Goal: Task Accomplishment & Management: Manage account settings

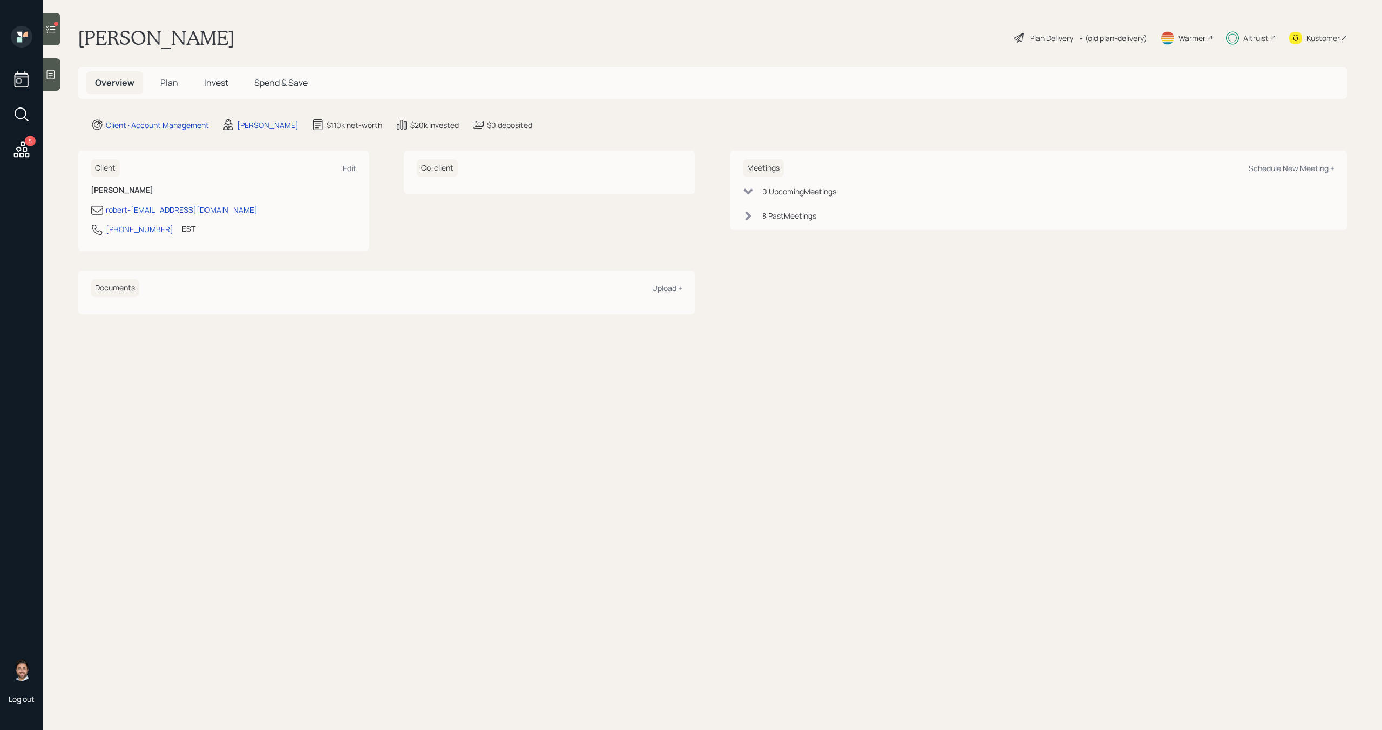
click at [225, 84] on span "Invest" at bounding box center [216, 83] width 24 height 12
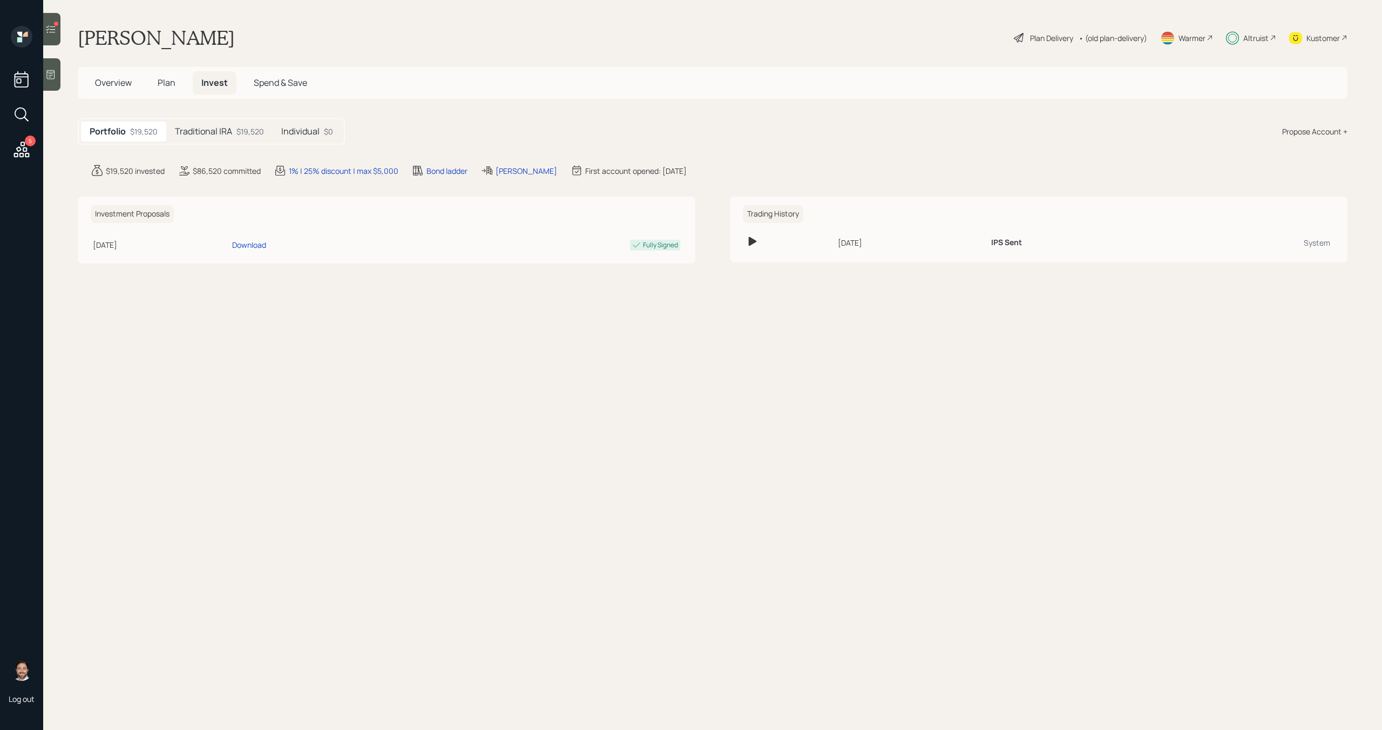
click at [237, 130] on div "$19,520" at bounding box center [251, 131] width 28 height 11
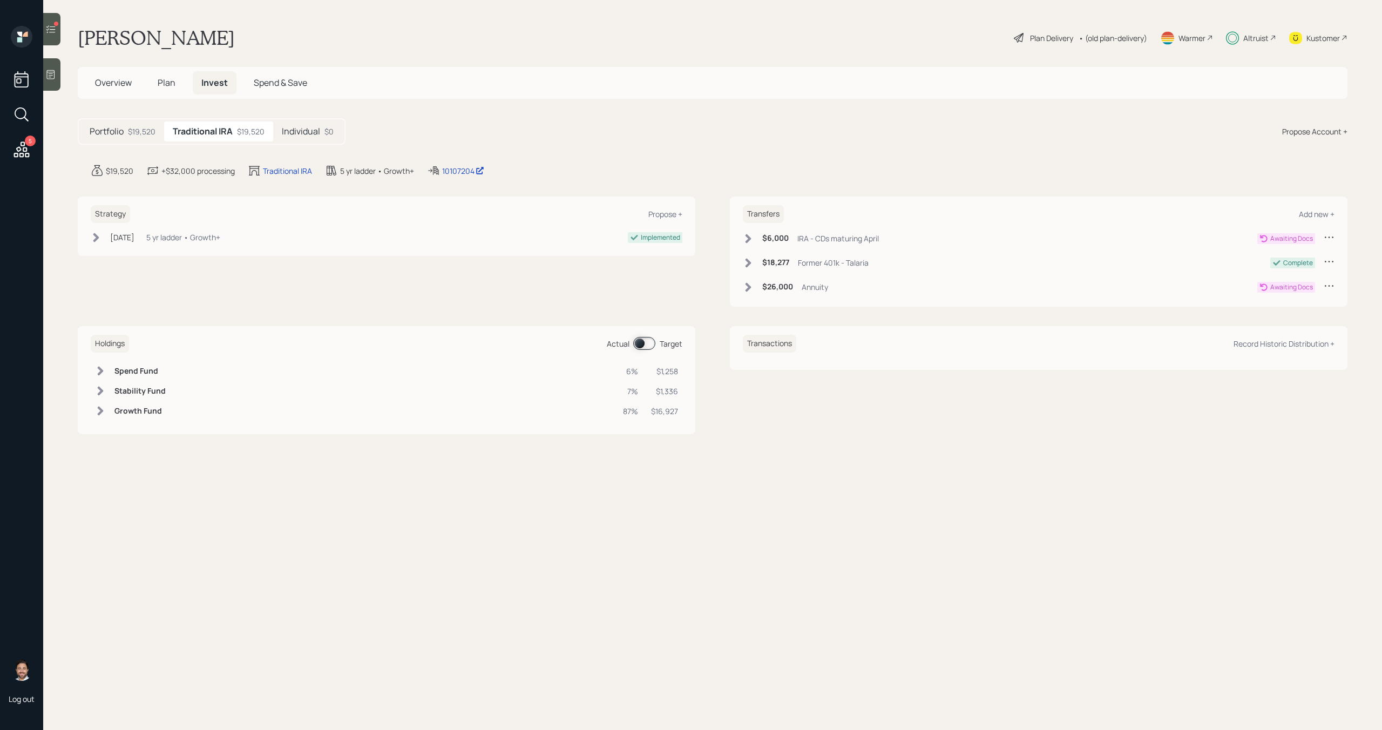
click at [1257, 37] on div "Altruist" at bounding box center [1256, 37] width 25 height 11
click at [1251, 40] on div "Altruist" at bounding box center [1256, 37] width 25 height 11
click at [291, 126] on h5 "Individual" at bounding box center [301, 131] width 38 height 10
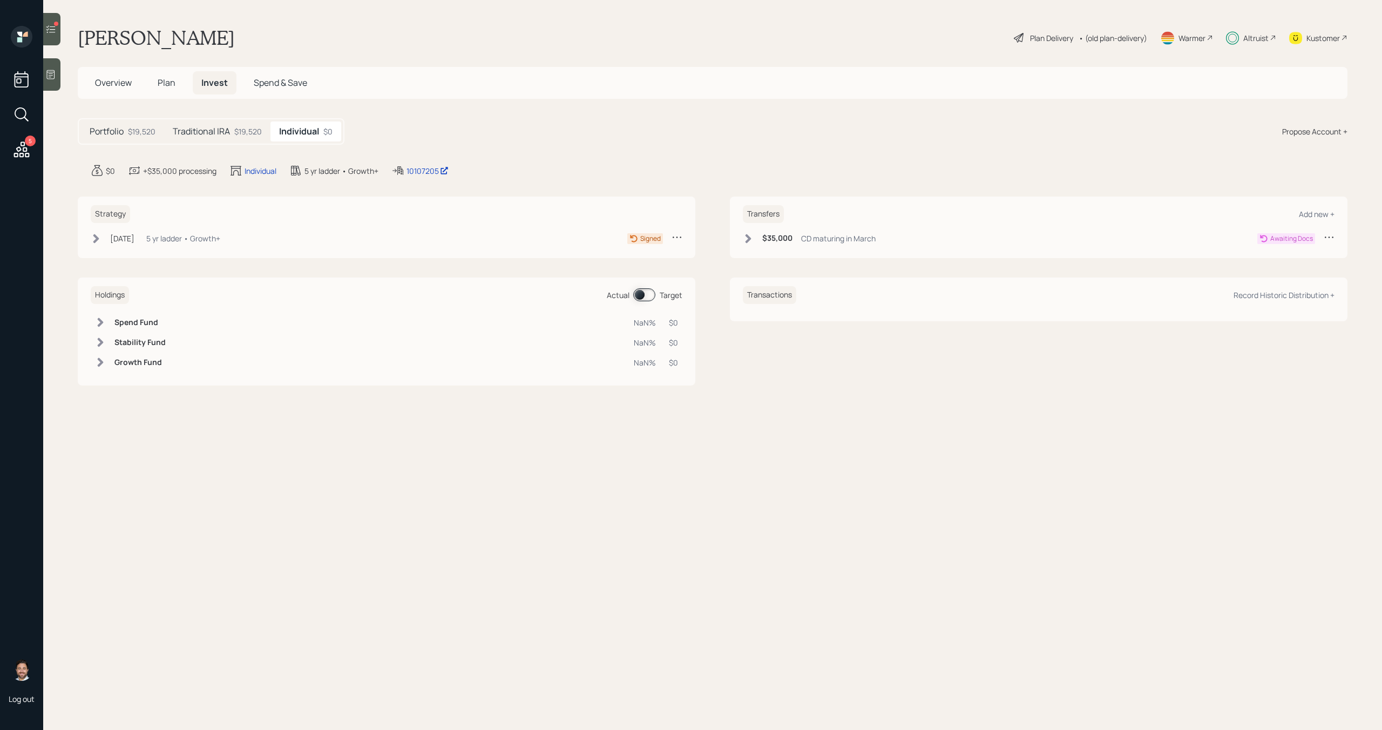
click at [231, 130] on div "Traditional IRA $19,520" at bounding box center [217, 131] width 106 height 20
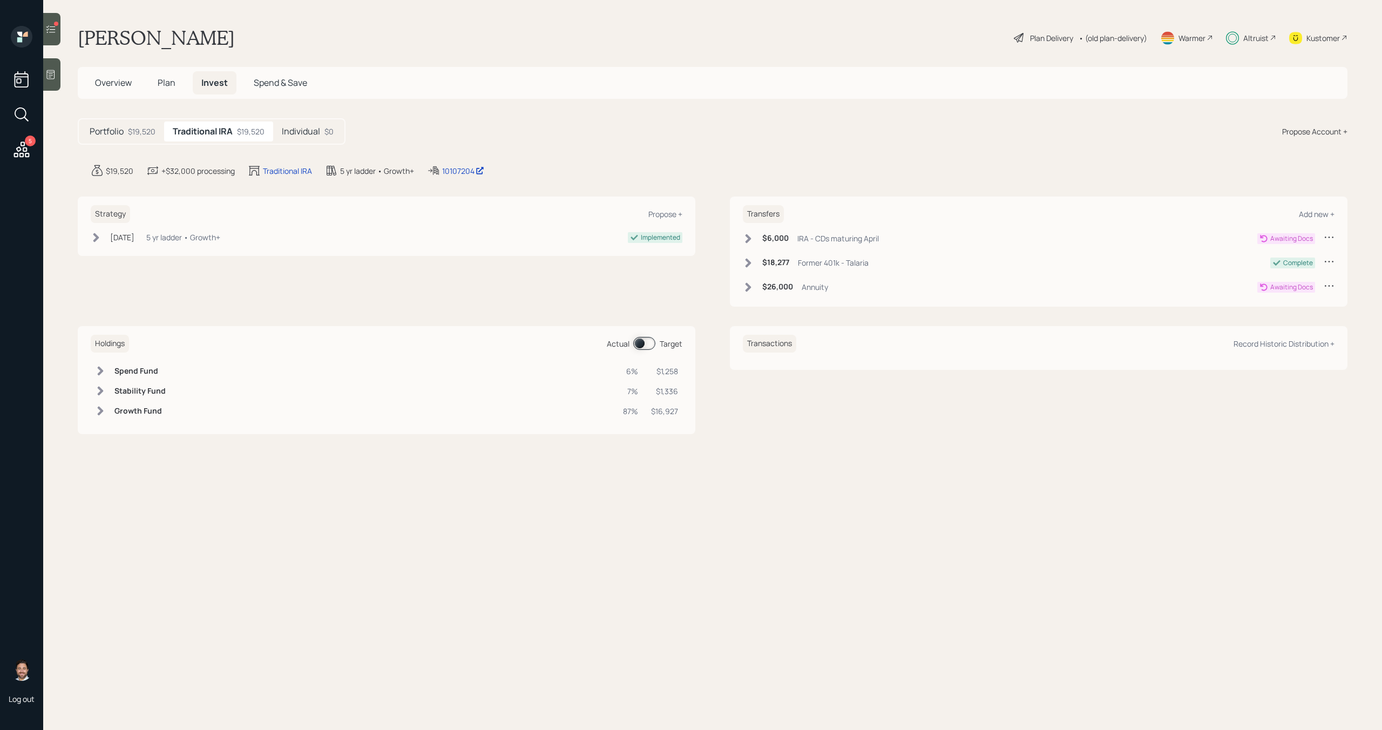
click at [163, 89] on h5 "Plan" at bounding box center [166, 82] width 35 height 23
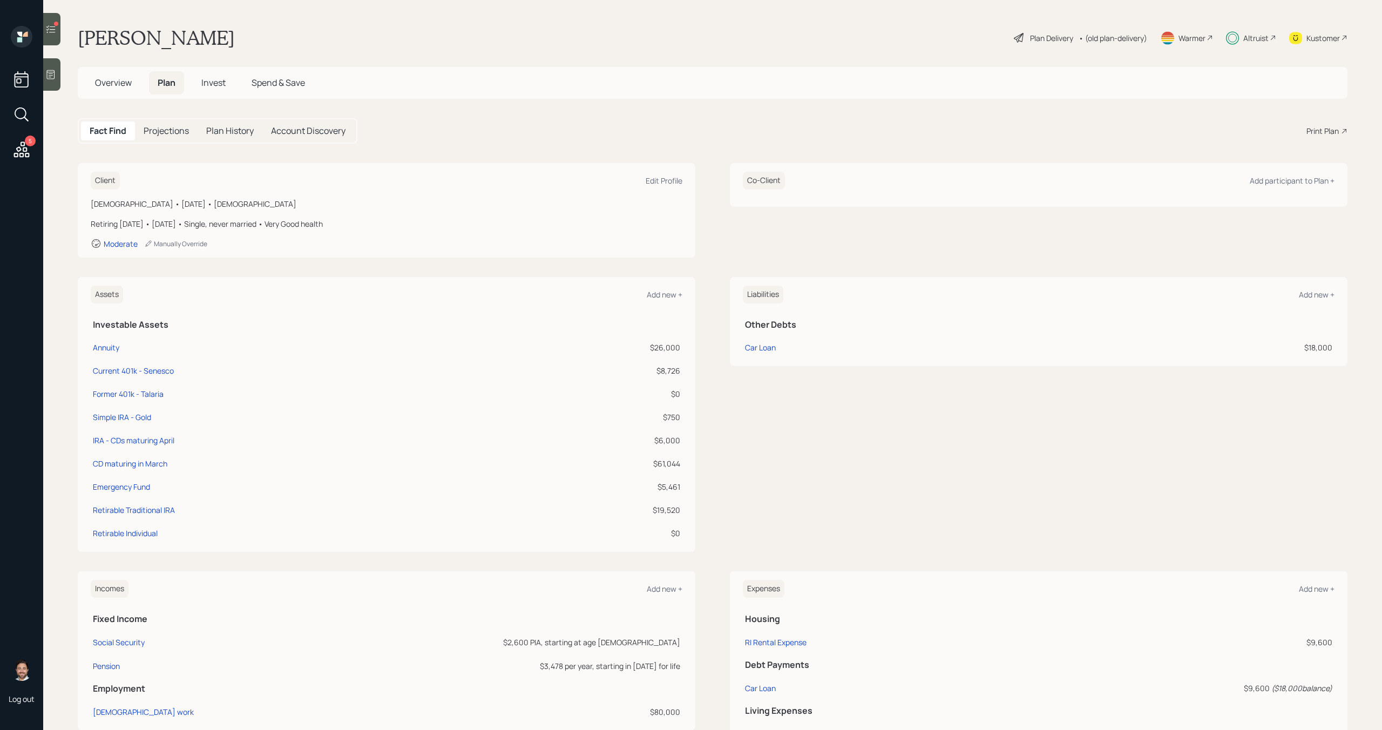
click at [125, 86] on span "Overview" at bounding box center [113, 83] width 37 height 12
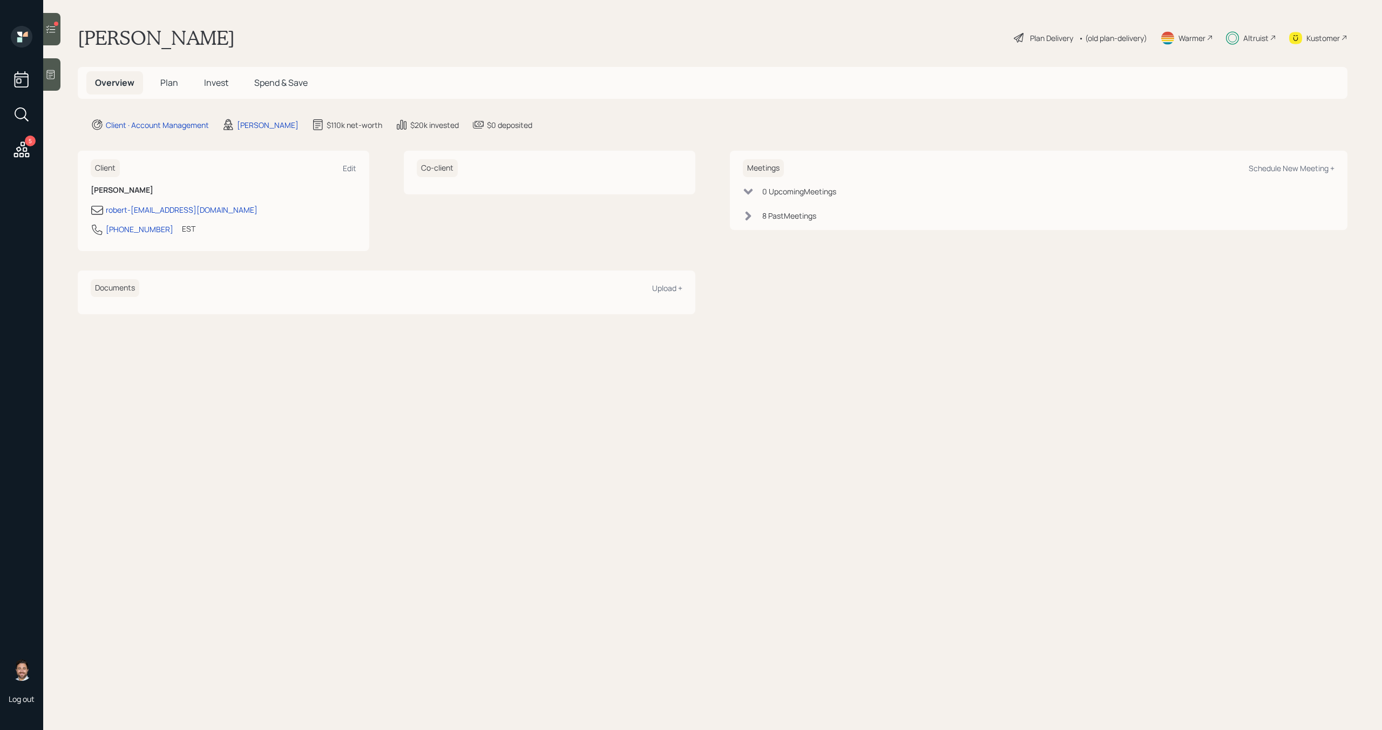
click at [172, 88] on span "Plan" at bounding box center [169, 83] width 18 height 12
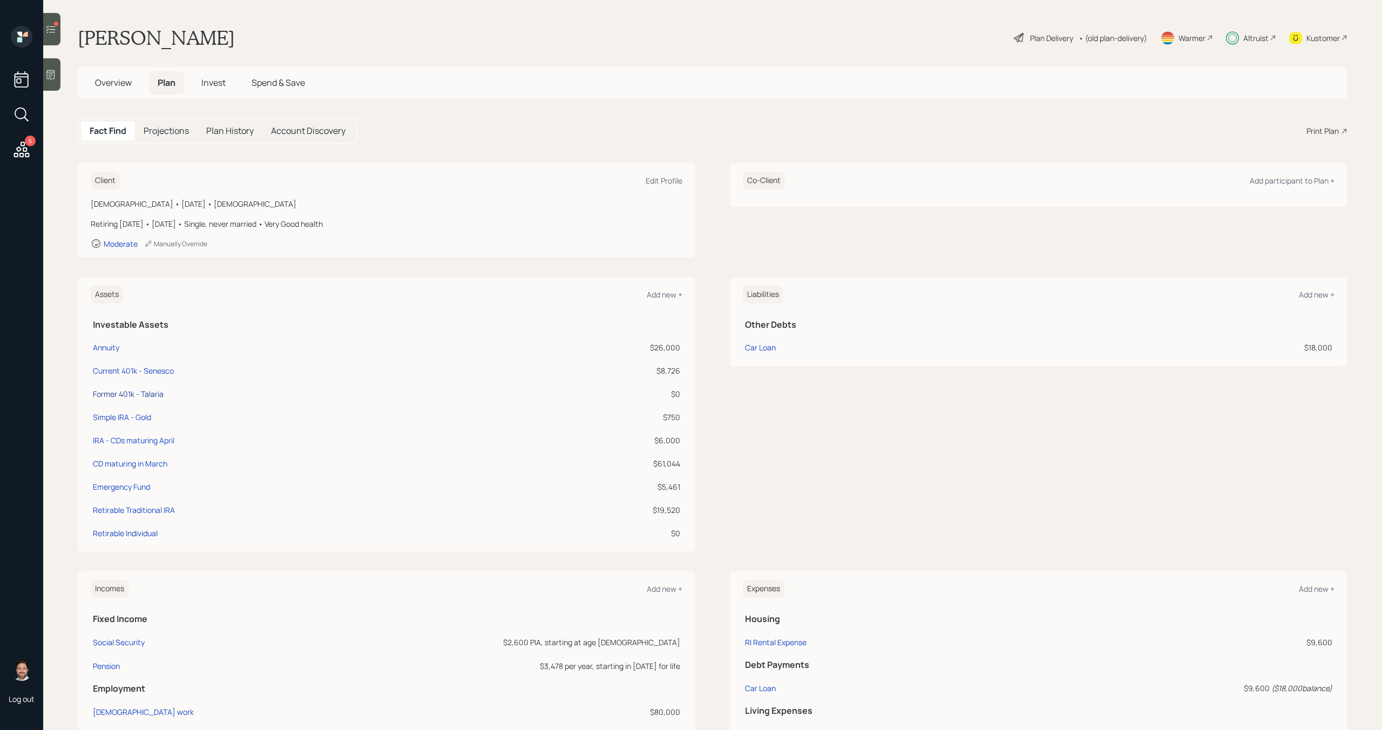
click at [159, 395] on div "Former 401k - Talaria" at bounding box center [128, 393] width 71 height 11
select select "company_sponsored"
select select "balanced"
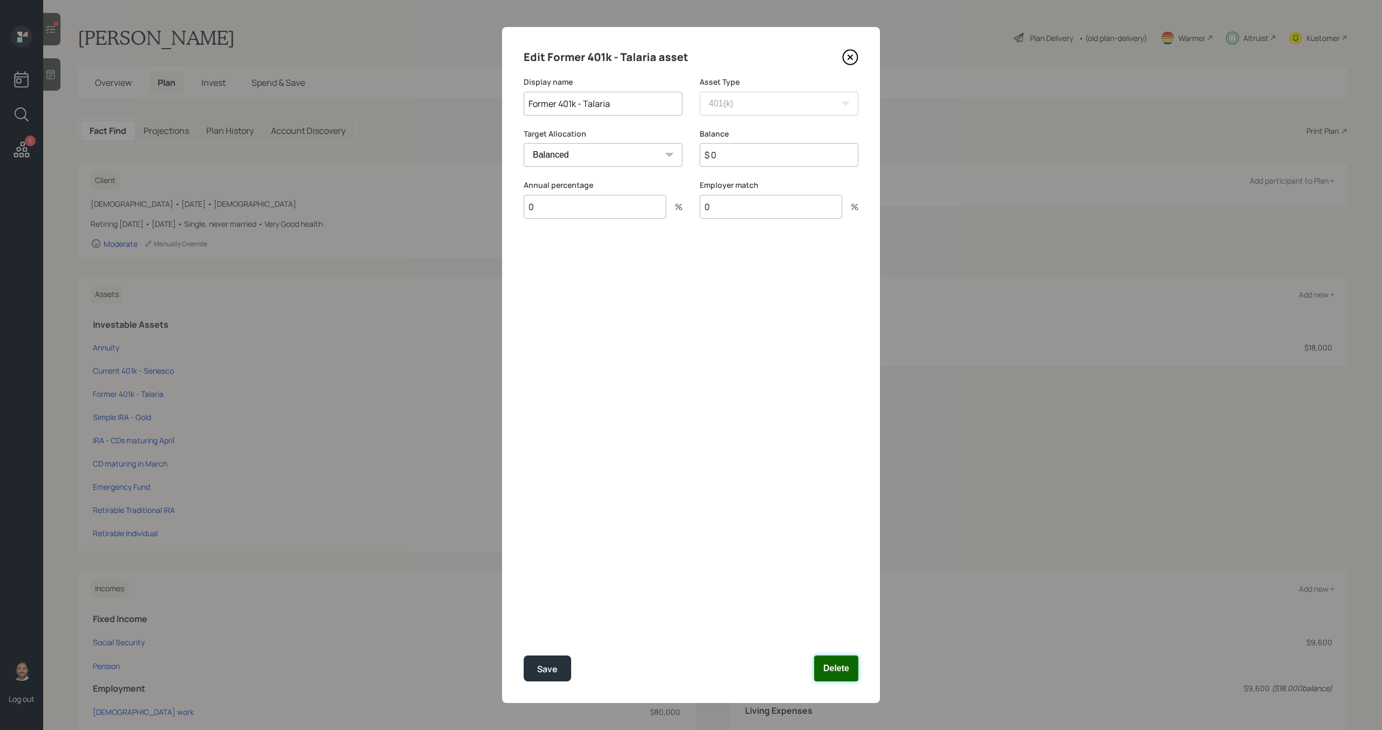
click at [839, 679] on button "Delete" at bounding box center [836, 669] width 44 height 26
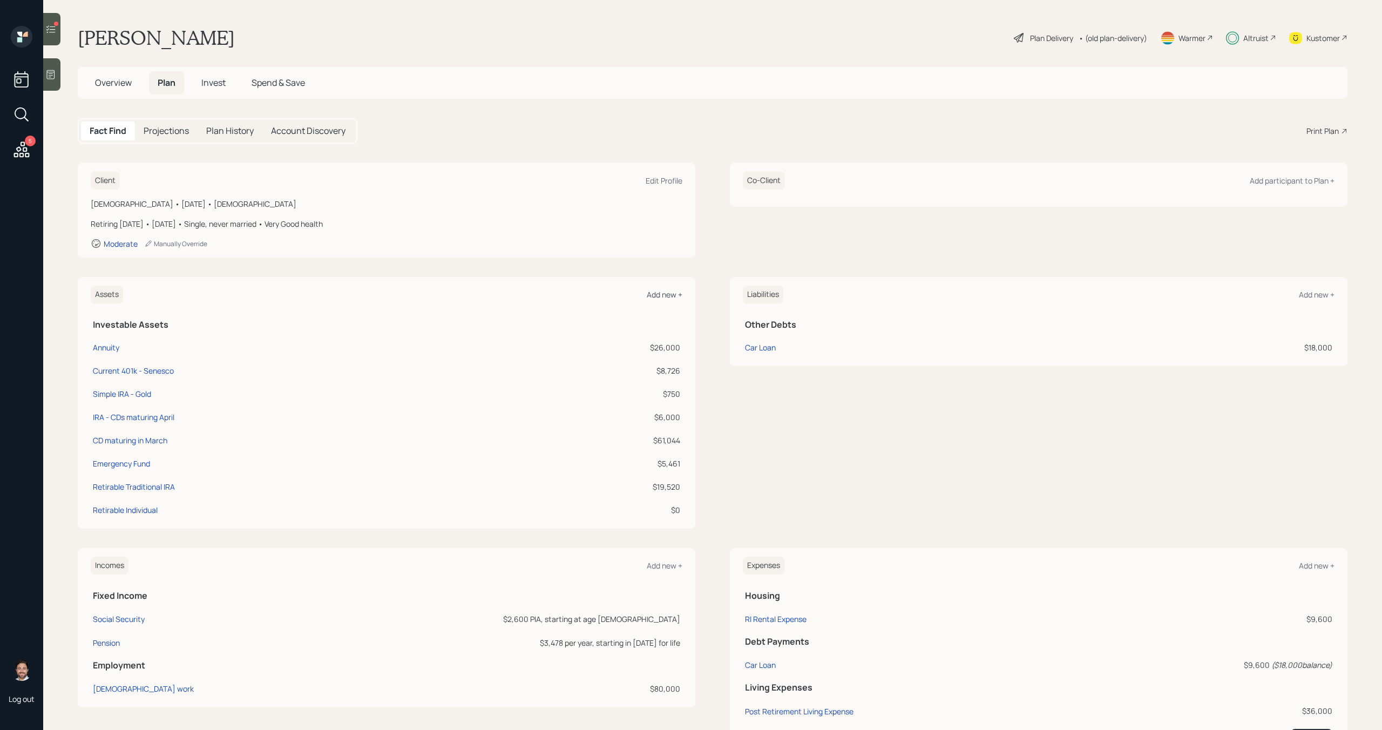
click at [678, 297] on div "Add new +" at bounding box center [665, 294] width 36 height 10
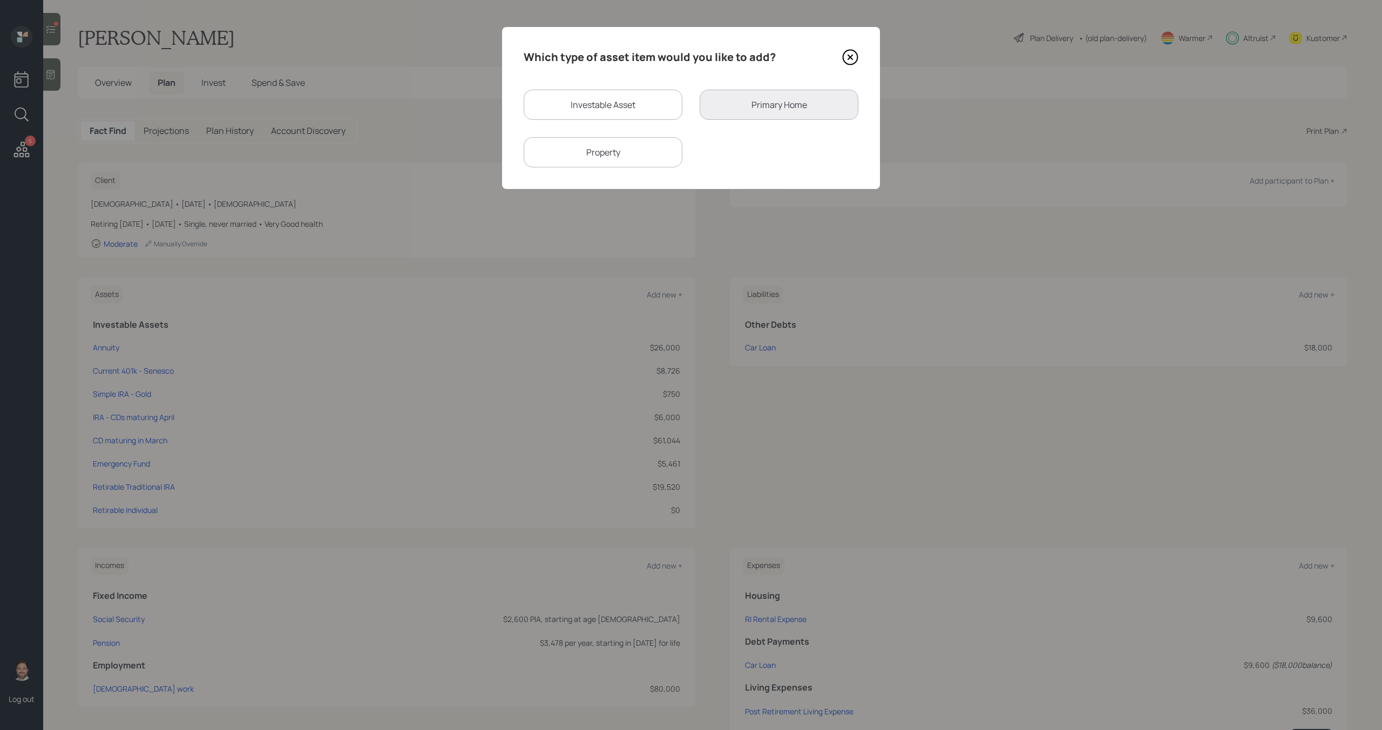
click at [663, 105] on div "Investable Asset" at bounding box center [603, 105] width 159 height 30
select select "taxable"
select select "balanced"
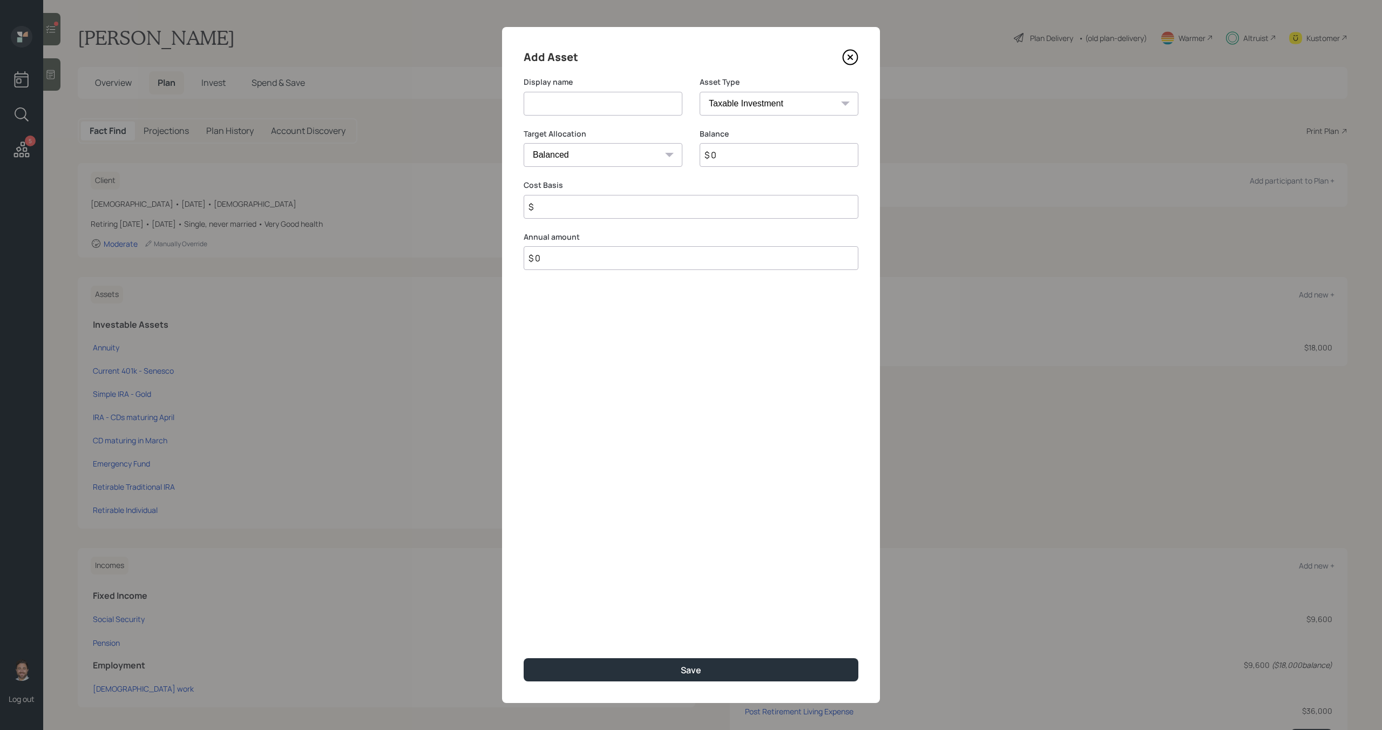
click at [757, 156] on input "$ 0" at bounding box center [779, 155] width 159 height 24
type input "$ 1,100"
click at [715, 211] on input "$" at bounding box center [691, 207] width 335 height 24
click at [814, 104] on select "SEP [PERSON_NAME] IRA 401(k) [PERSON_NAME] 401(k) 403(b) [PERSON_NAME] 403(b) 4…" at bounding box center [779, 104] width 159 height 24
select select "ira"
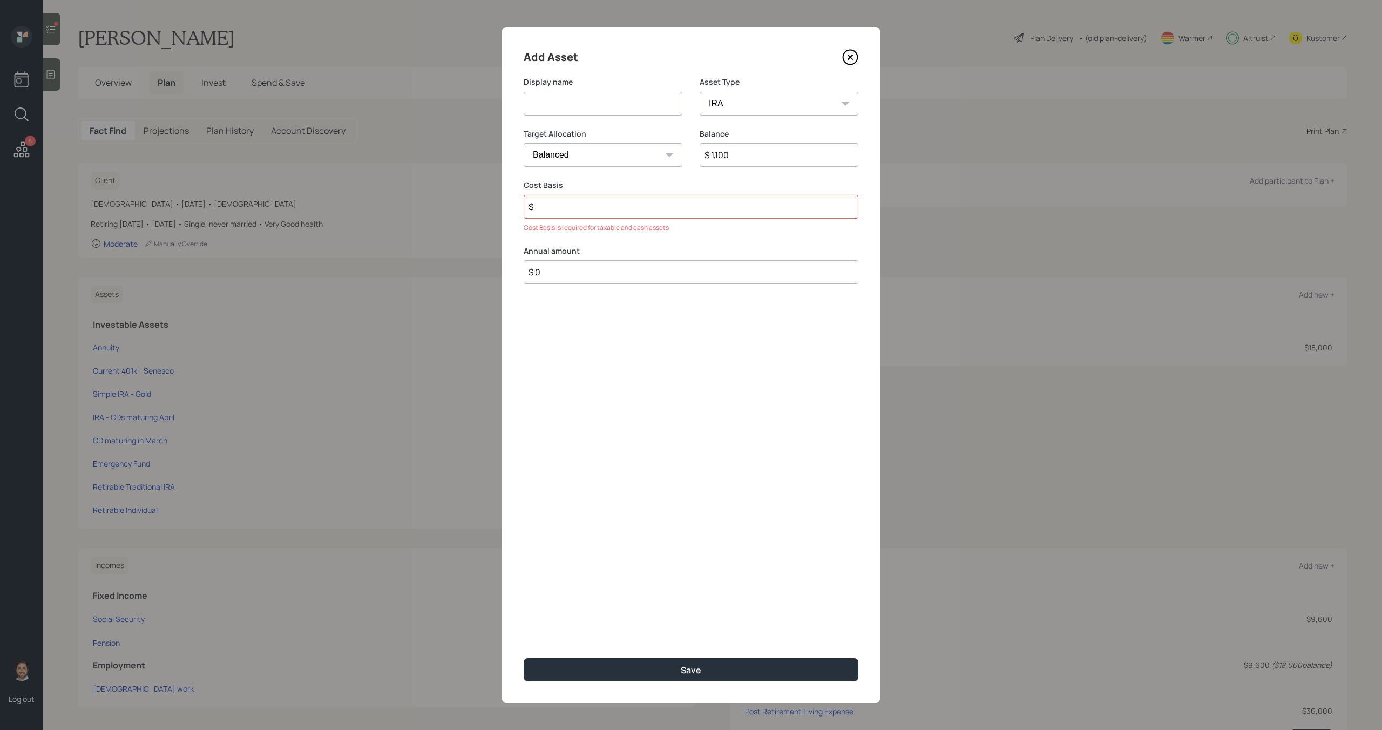
click at [700, 92] on select "SEP [PERSON_NAME] IRA 401(k) [PERSON_NAME] 401(k) 403(b) [PERSON_NAME] 403(b) 4…" at bounding box center [779, 104] width 159 height 24
type input "$"
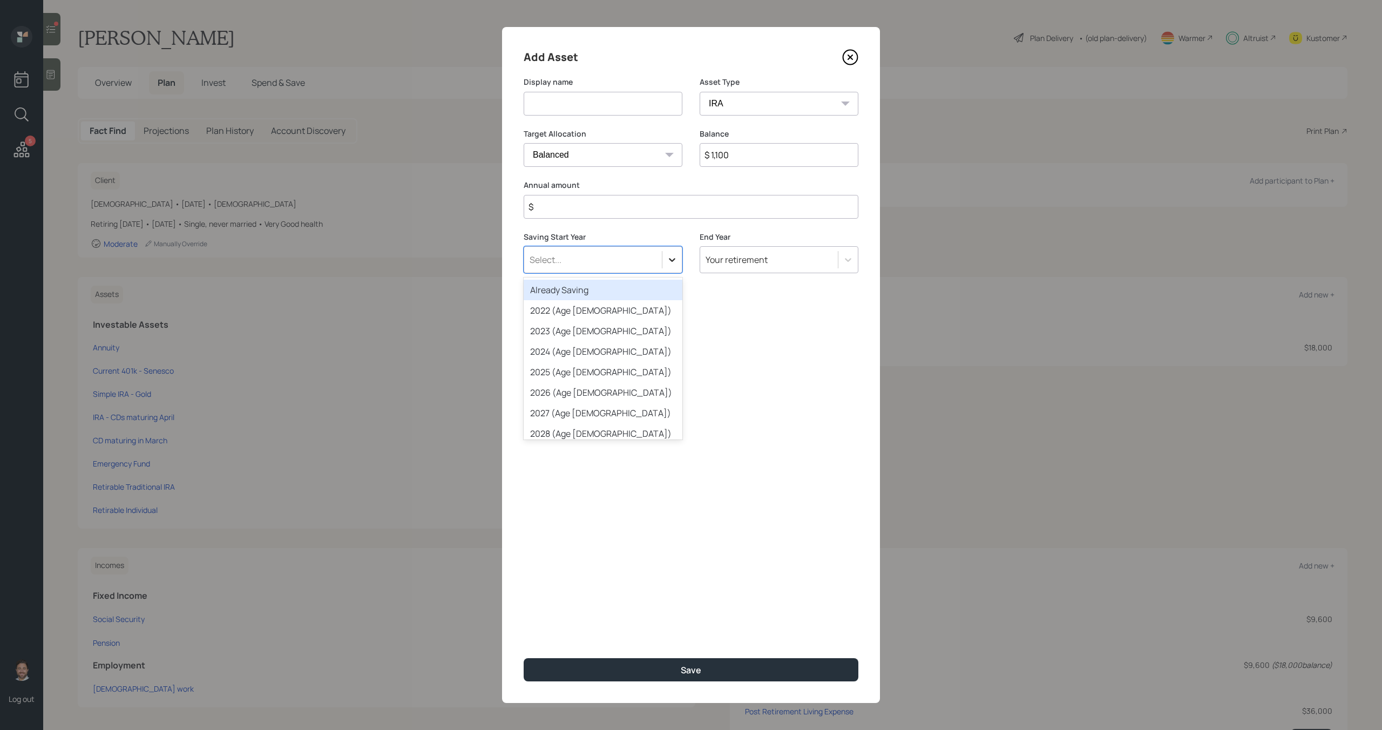
click at [672, 266] on div at bounding box center [672, 259] width 19 height 19
click at [670, 288] on div "Already Saving" at bounding box center [603, 290] width 159 height 21
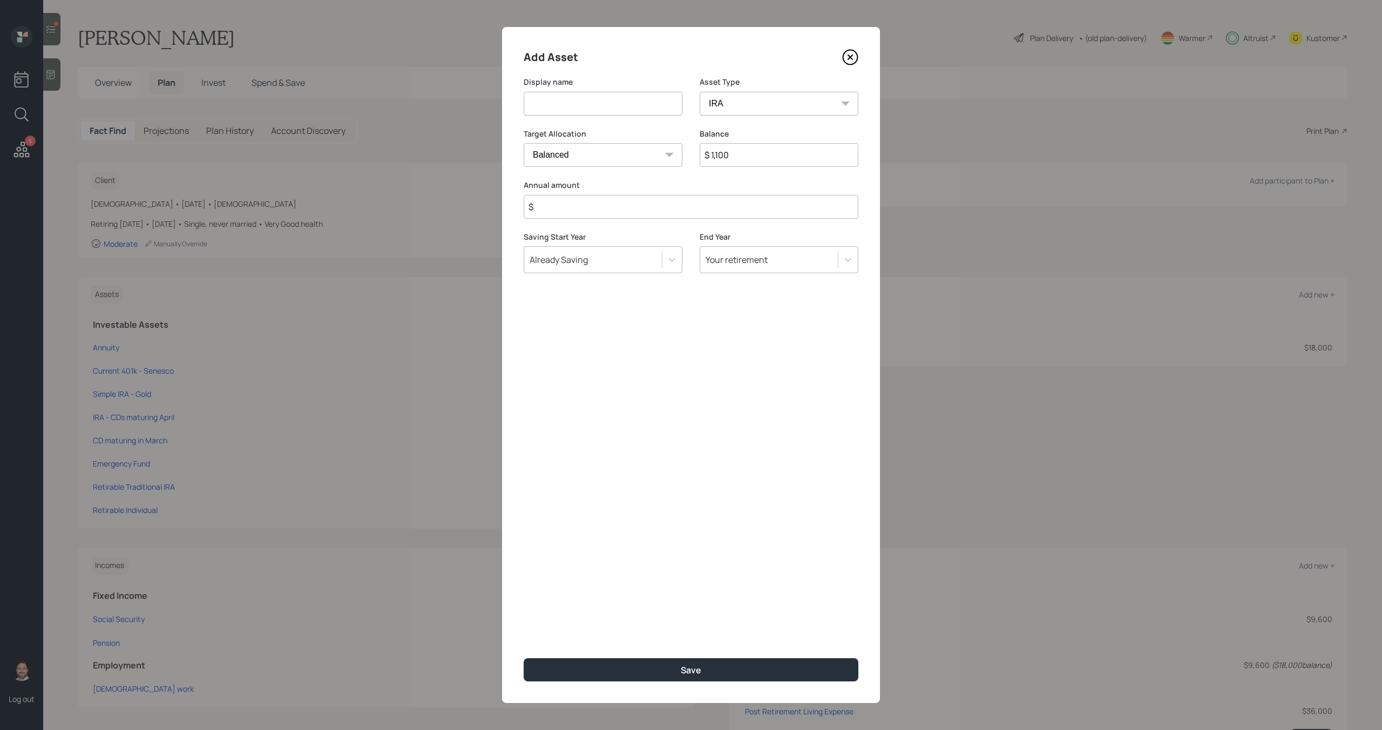
click at [644, 104] on input at bounding box center [603, 104] width 159 height 24
type input "[PERSON_NAME] [PERSON_NAME]"
click at [634, 208] on input "$" at bounding box center [691, 207] width 335 height 24
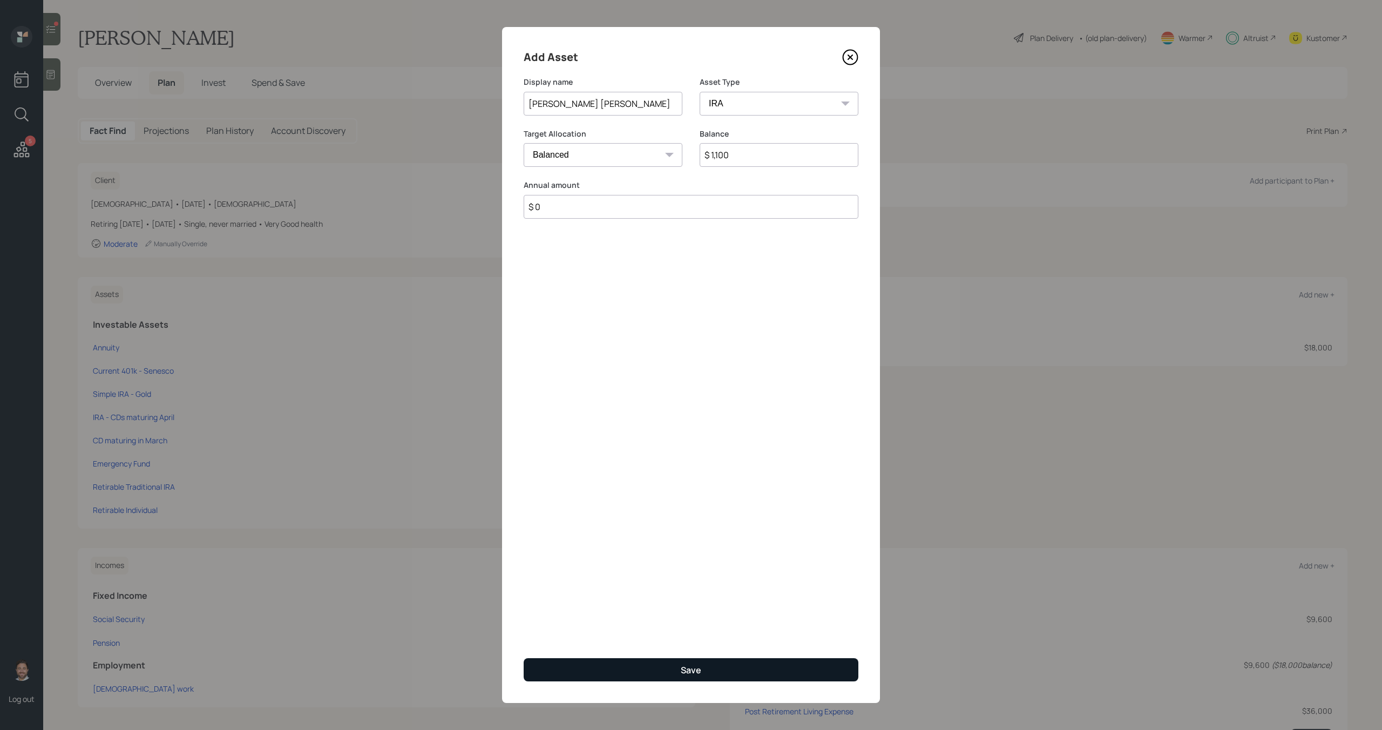
type input "$ 0"
click at [787, 671] on button "Save" at bounding box center [691, 669] width 335 height 23
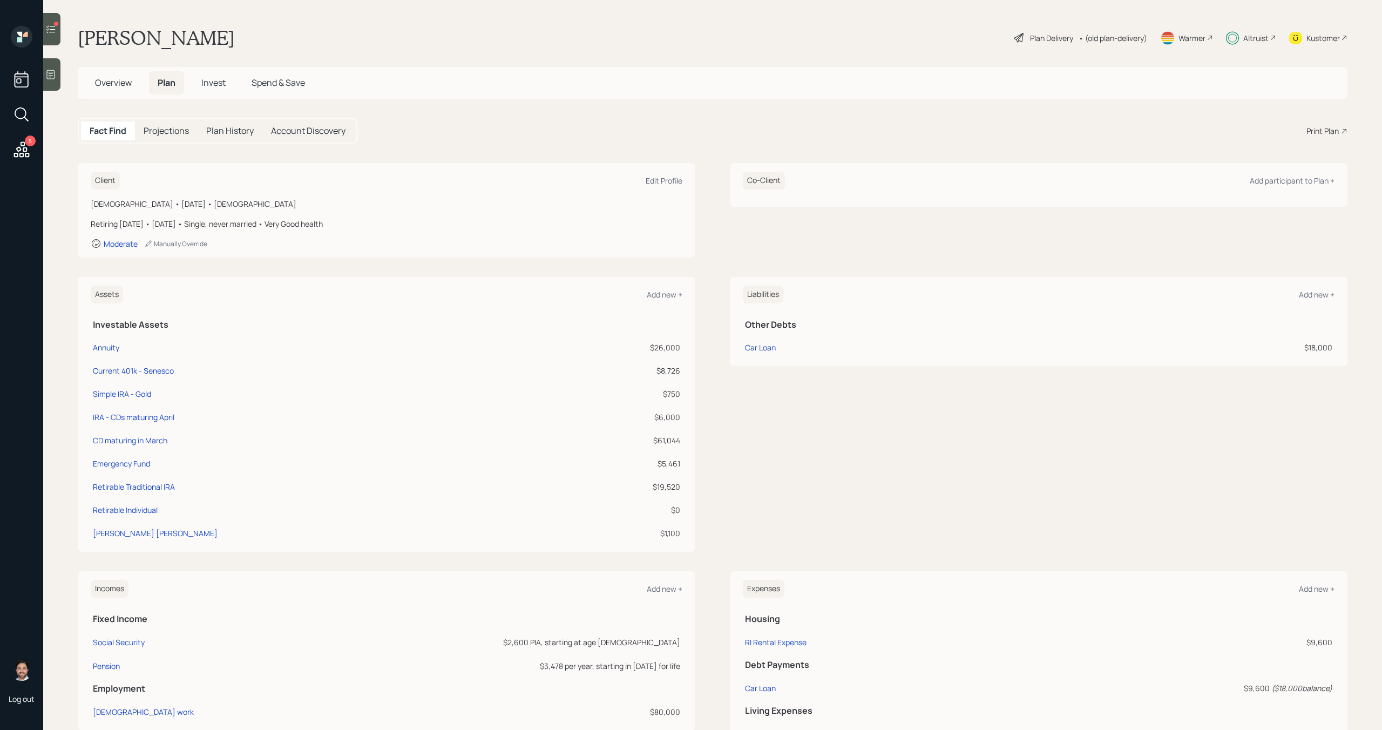
click at [220, 86] on span "Invest" at bounding box center [213, 83] width 24 height 12
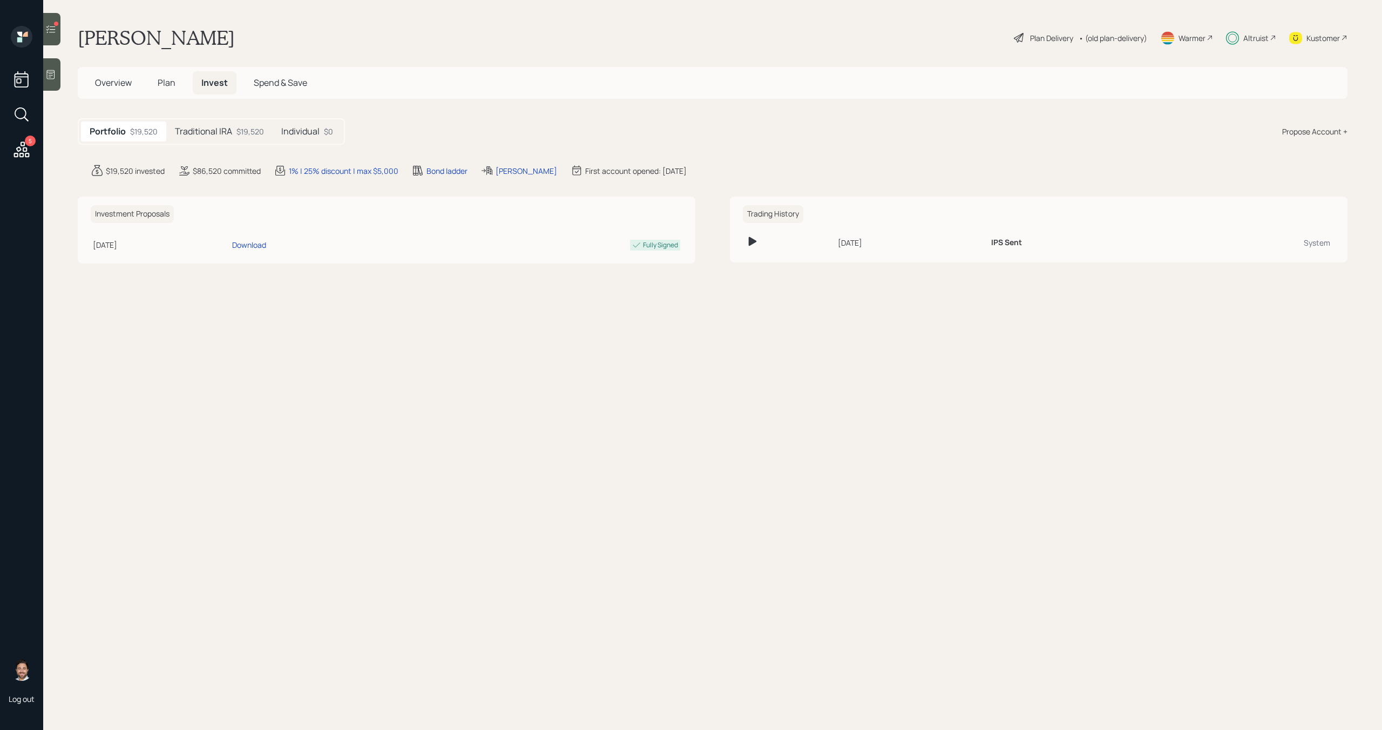
click at [235, 130] on div "Traditional IRA $19,520" at bounding box center [219, 131] width 106 height 20
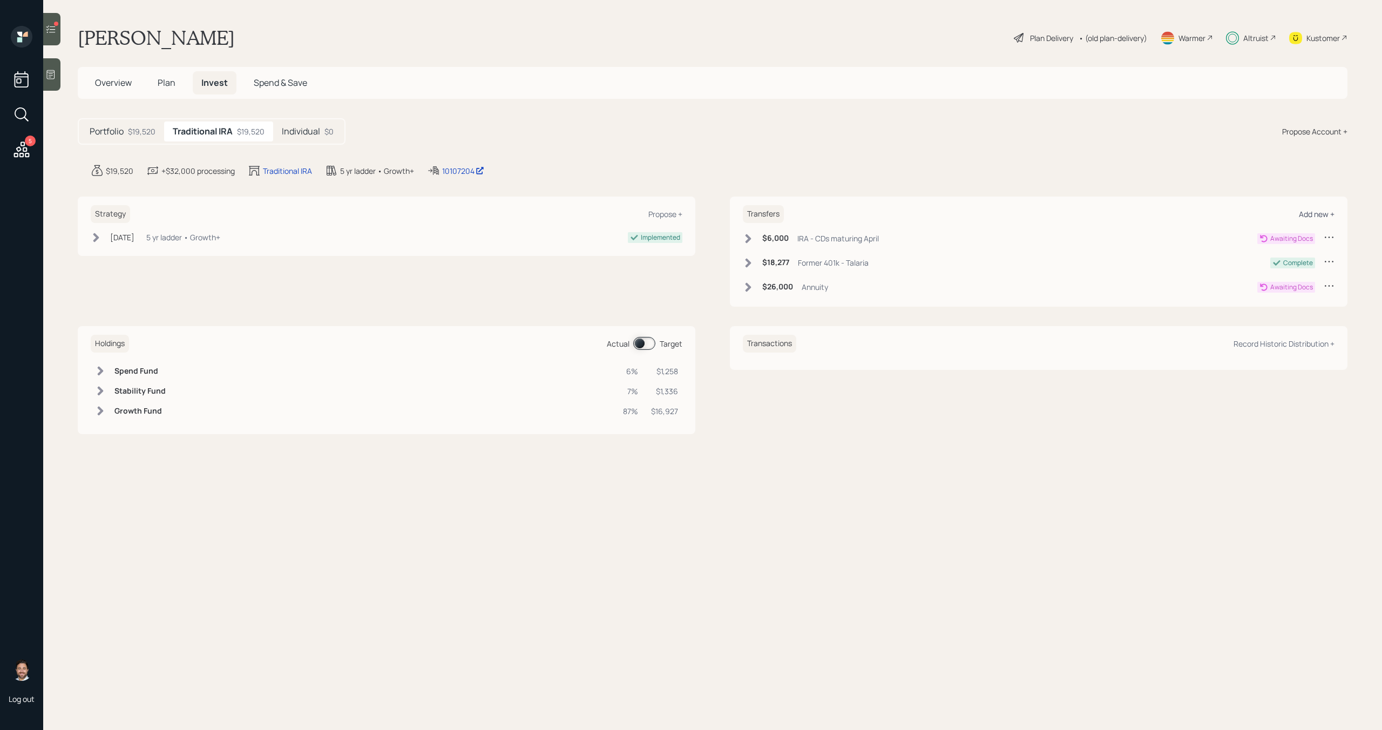
click at [1326, 211] on div "Add new +" at bounding box center [1317, 214] width 36 height 10
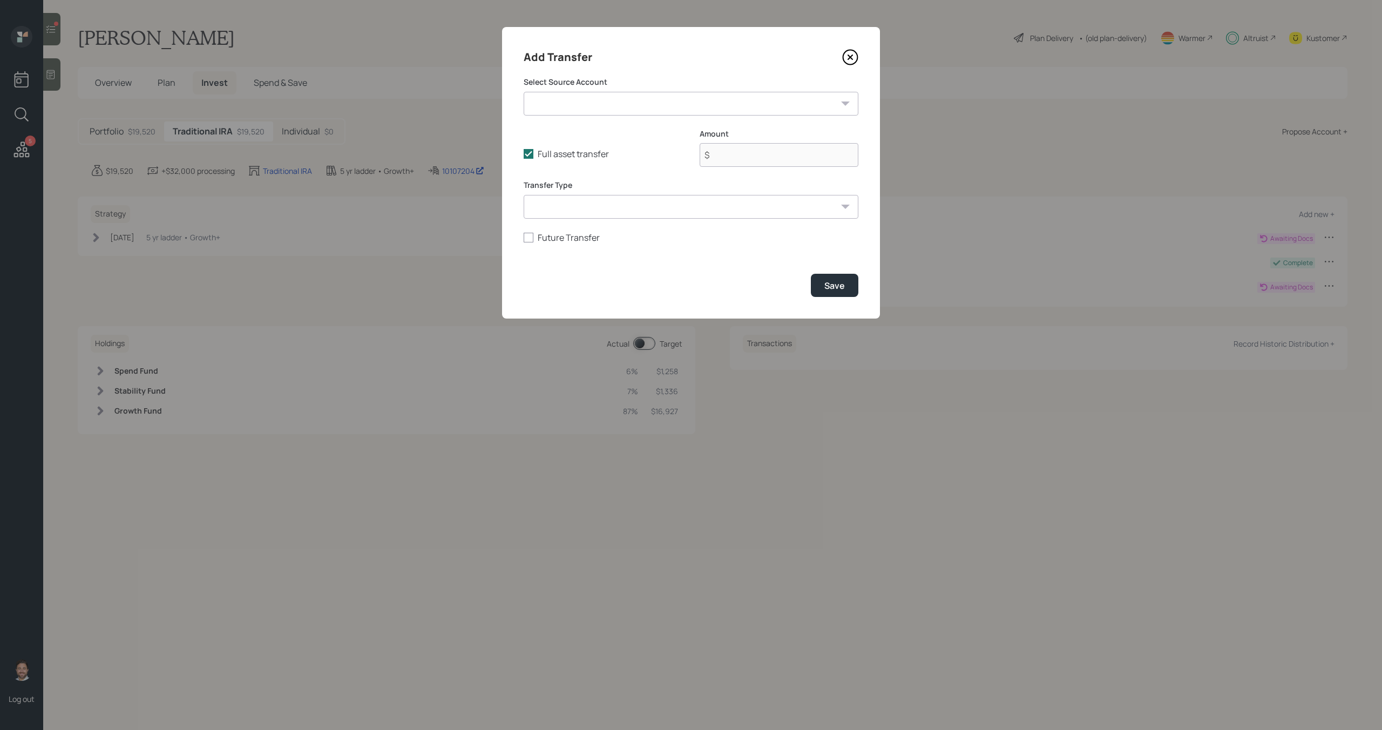
click at [743, 103] on select "Annuity ($26,000 | IRA) Current 401k - Senesco ($8,726 | 401(k)) Simple IRA - G…" at bounding box center [691, 104] width 335 height 24
select select "c586cba7-d3bc-411f-b712-452e76839f4c"
click at [524, 92] on select "Annuity ($26,000 | IRA) Current 401k - Senesco ($8,726 | 401(k)) Simple IRA - G…" at bounding box center [691, 104] width 335 height 24
type input "$ 1,100"
click at [843, 295] on button "Save" at bounding box center [835, 285] width 48 height 23
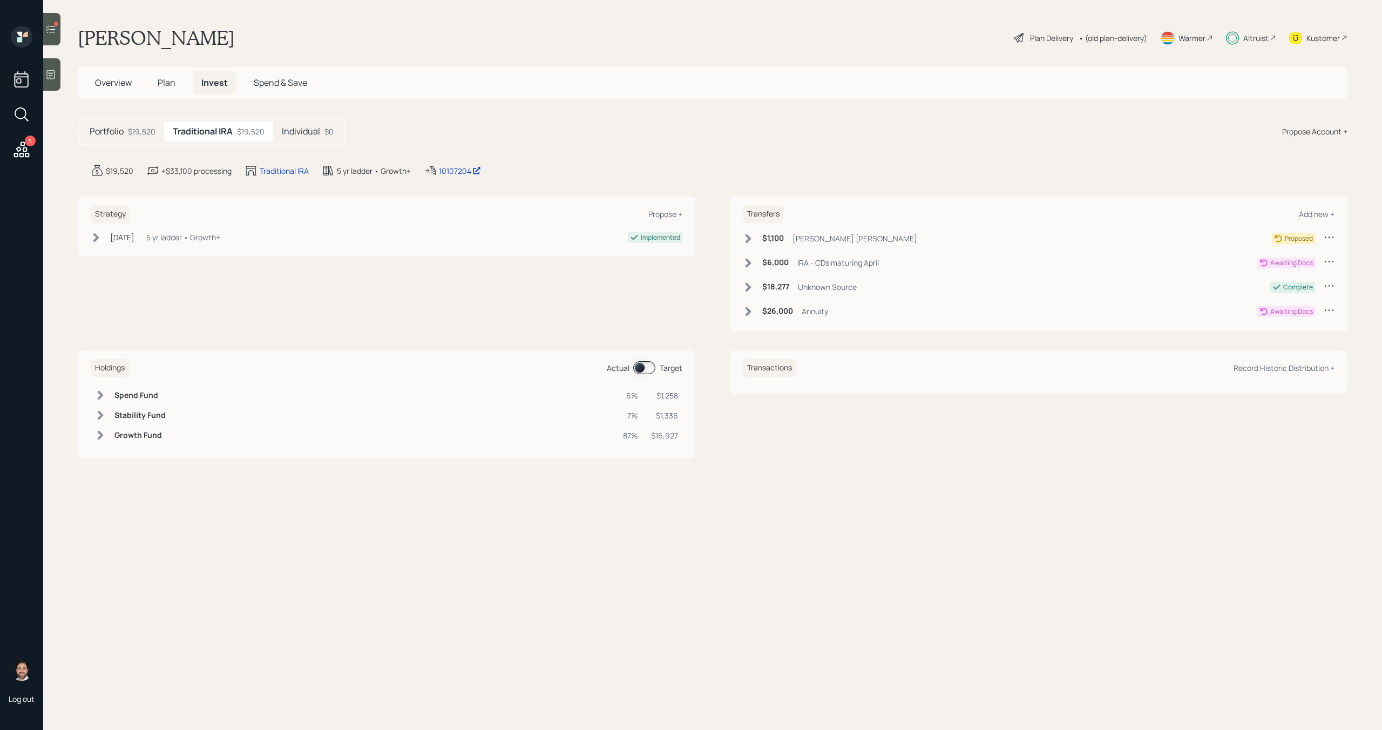
click at [750, 240] on icon at bounding box center [748, 238] width 11 height 11
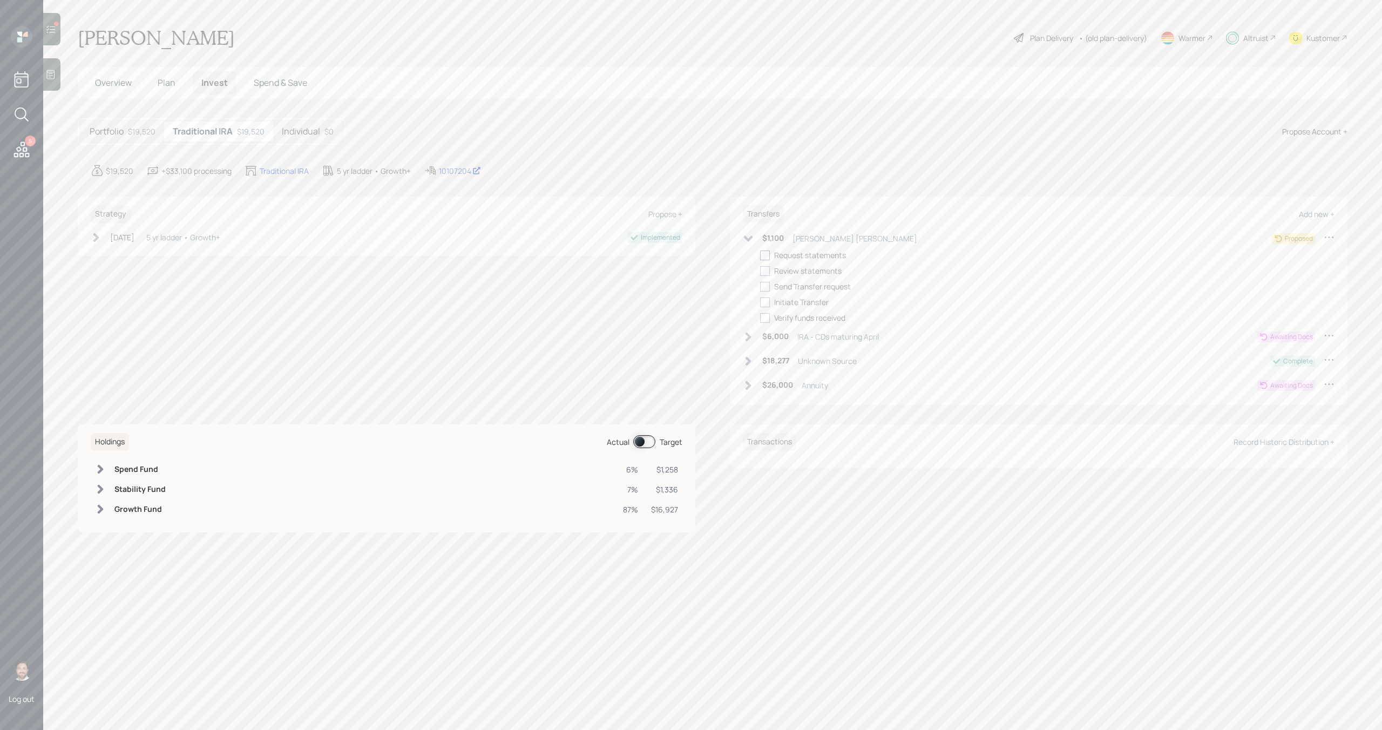
click at [762, 254] on div at bounding box center [765, 256] width 10 height 10
click at [760, 255] on input "checkbox" at bounding box center [760, 255] width 1 height 1
checkbox input "true"
click at [762, 268] on div at bounding box center [765, 271] width 10 height 10
click at [760, 271] on input "checkbox" at bounding box center [760, 271] width 1 height 1
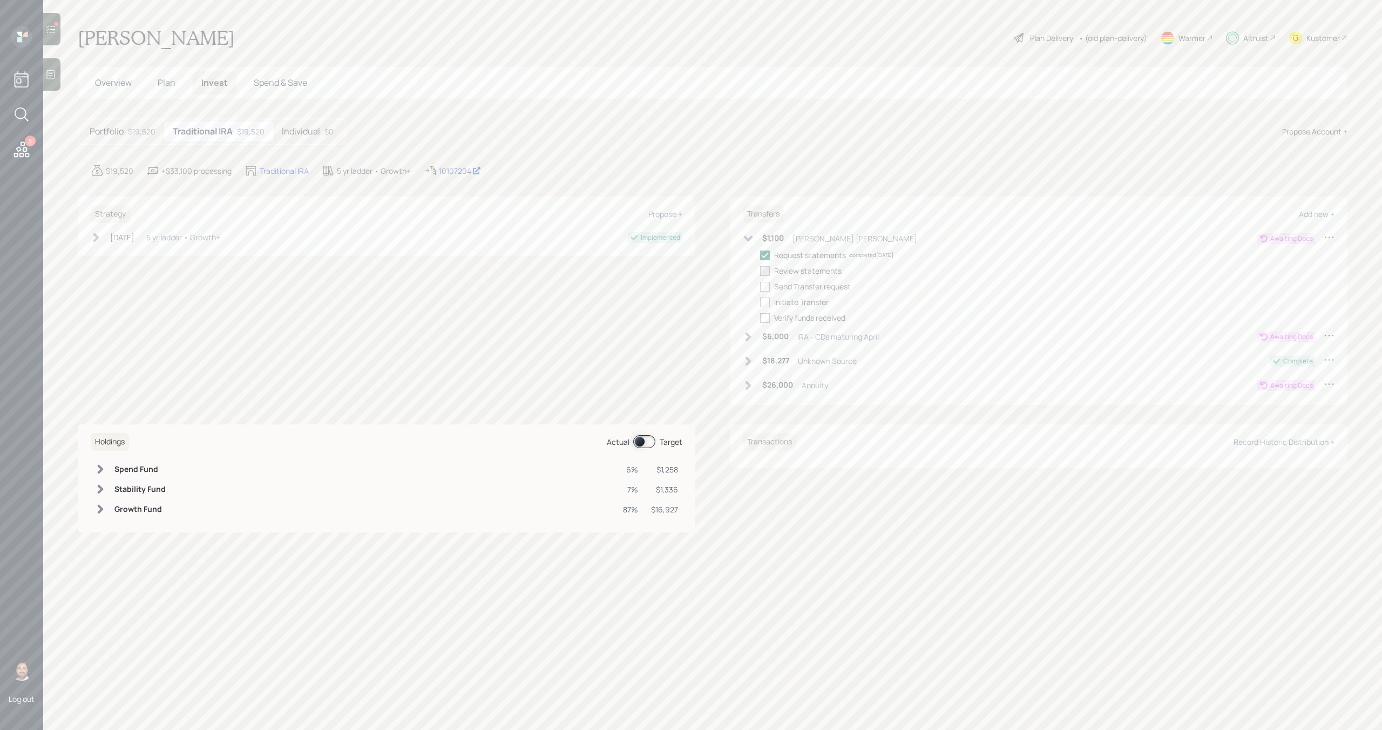
checkbox input "true"
click at [762, 279] on div "Request statements completed [DATE] Review statements Send Transfer request Ini…" at bounding box center [1047, 286] width 575 height 74
click at [765, 285] on div at bounding box center [765, 287] width 10 height 10
click at [760, 286] on input "checkbox" at bounding box center [760, 286] width 1 height 1
checkbox input "true"
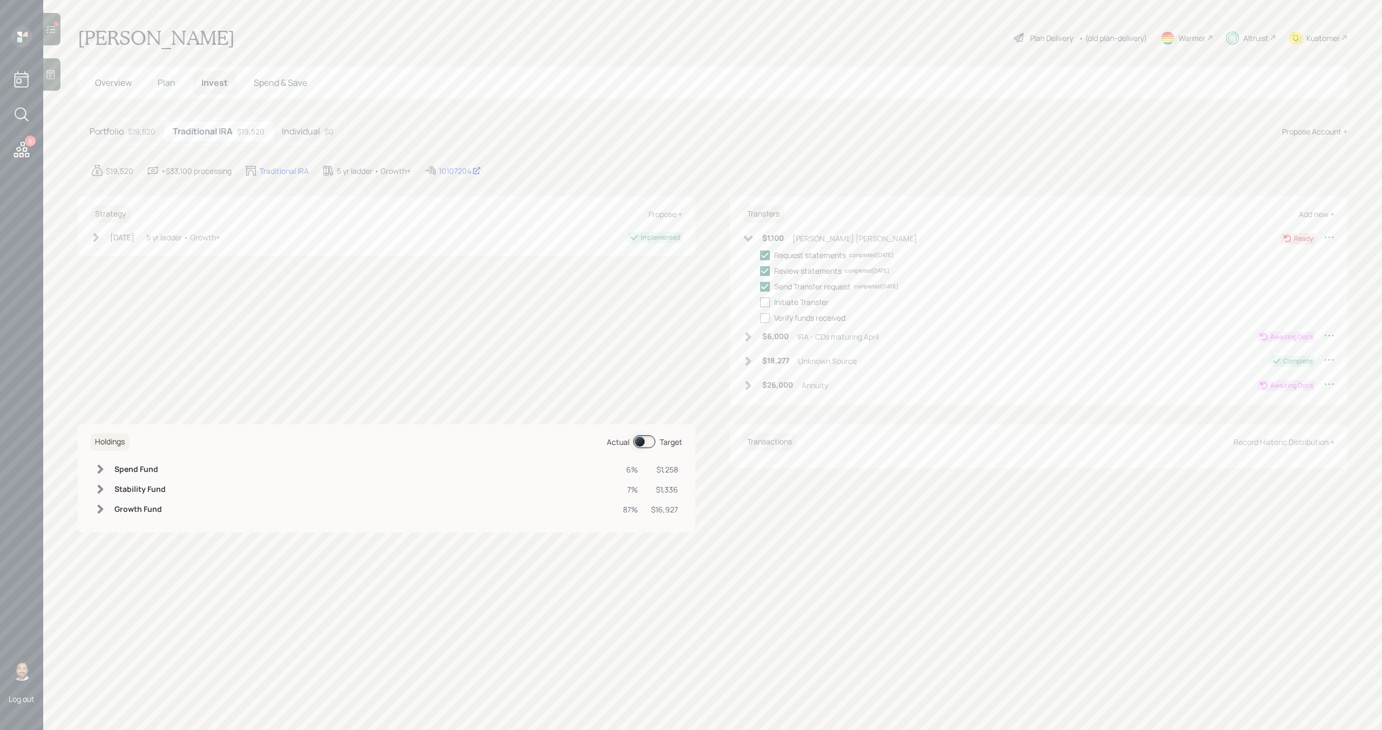
click at [765, 299] on div at bounding box center [765, 303] width 10 height 10
click at [760, 302] on input "checkbox" at bounding box center [760, 302] width 1 height 1
checkbox input "true"
click at [748, 236] on icon at bounding box center [748, 238] width 11 height 11
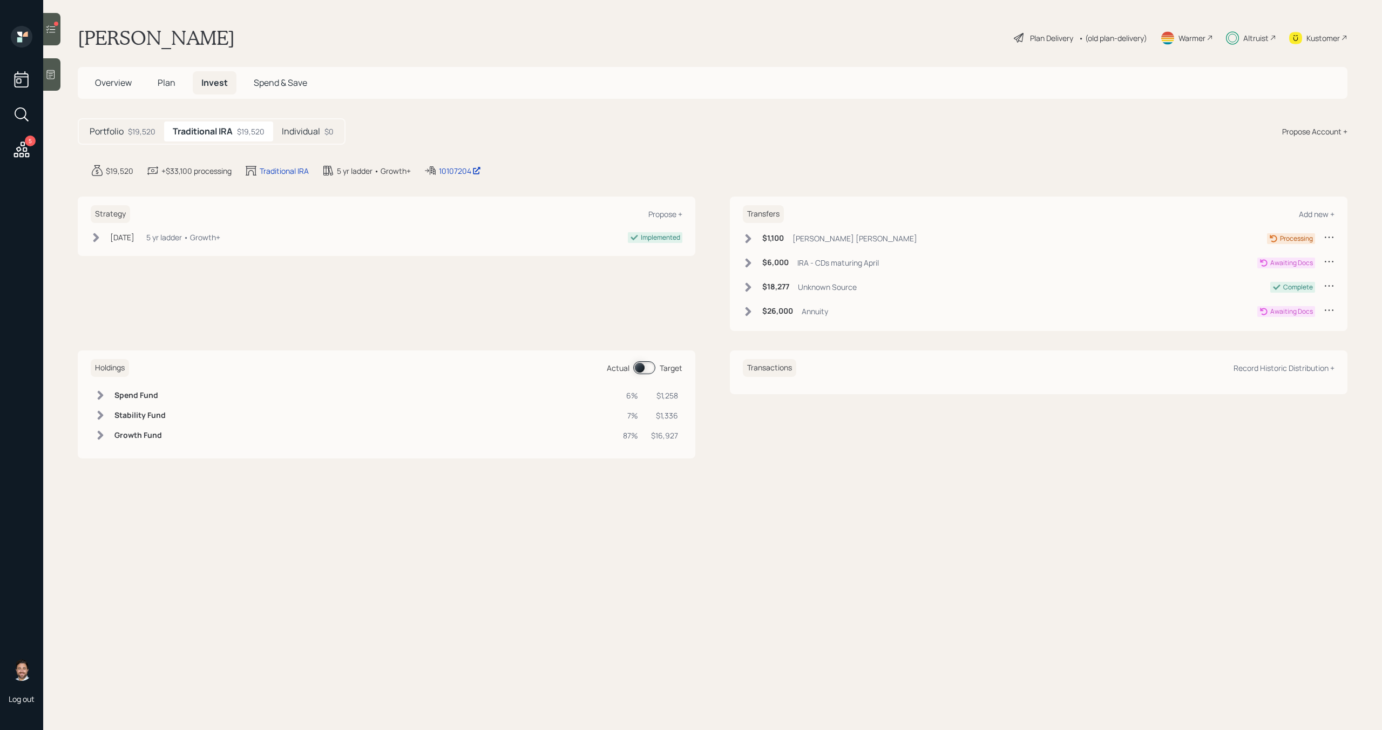
click at [53, 39] on div at bounding box center [51, 29] width 17 height 32
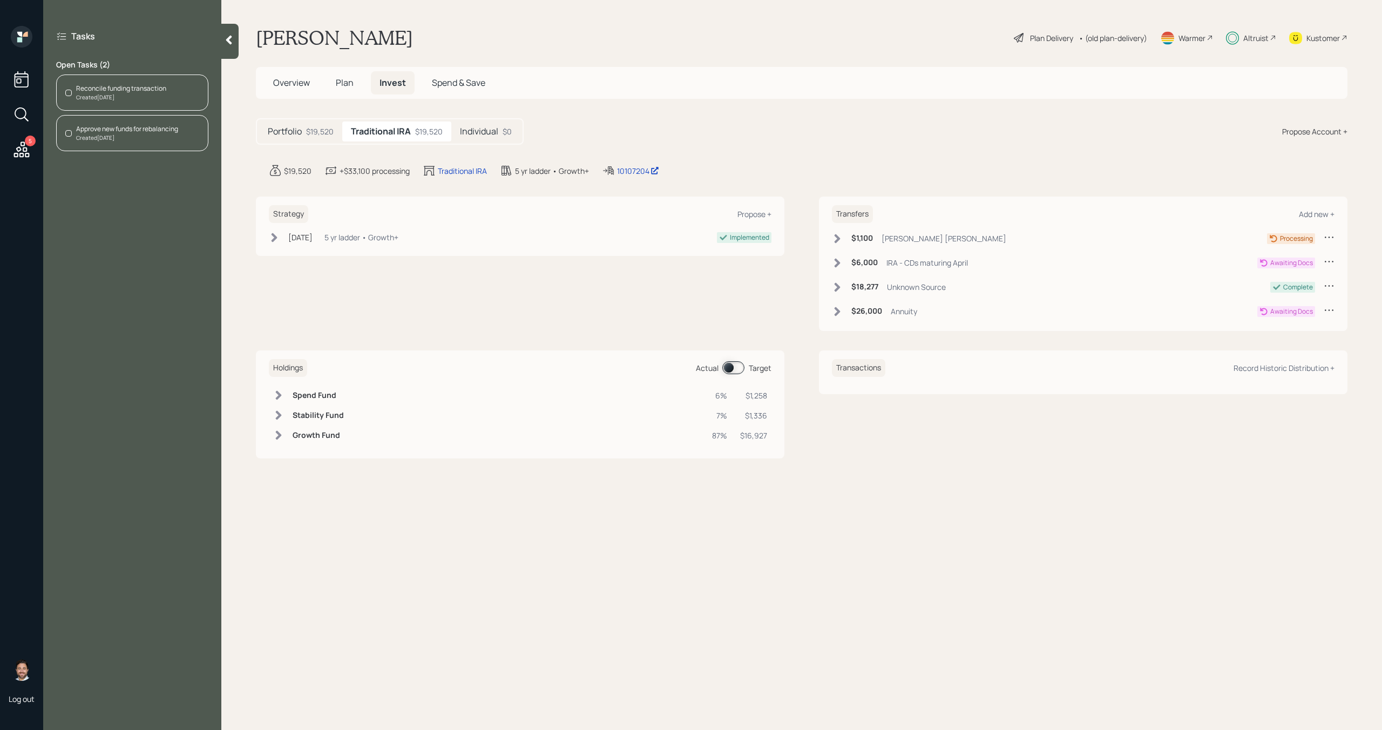
click at [130, 99] on div "Created [DATE]" at bounding box center [121, 97] width 90 height 8
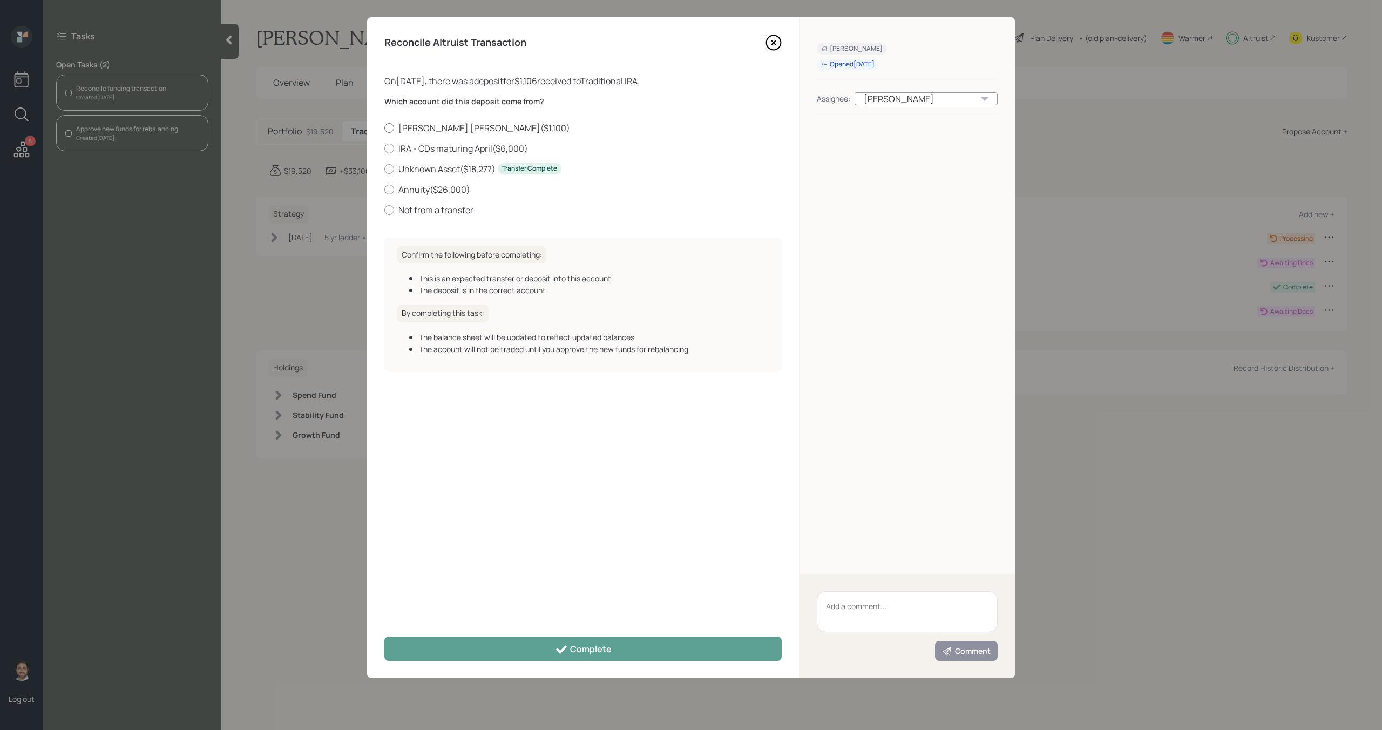
click at [421, 130] on label "[PERSON_NAME] [PERSON_NAME] ( $1,100 )" at bounding box center [582, 128] width 397 height 12
click at [384, 128] on input "[PERSON_NAME] [PERSON_NAME] ( $1,100 )" at bounding box center [384, 127] width 1 height 1
radio input "true"
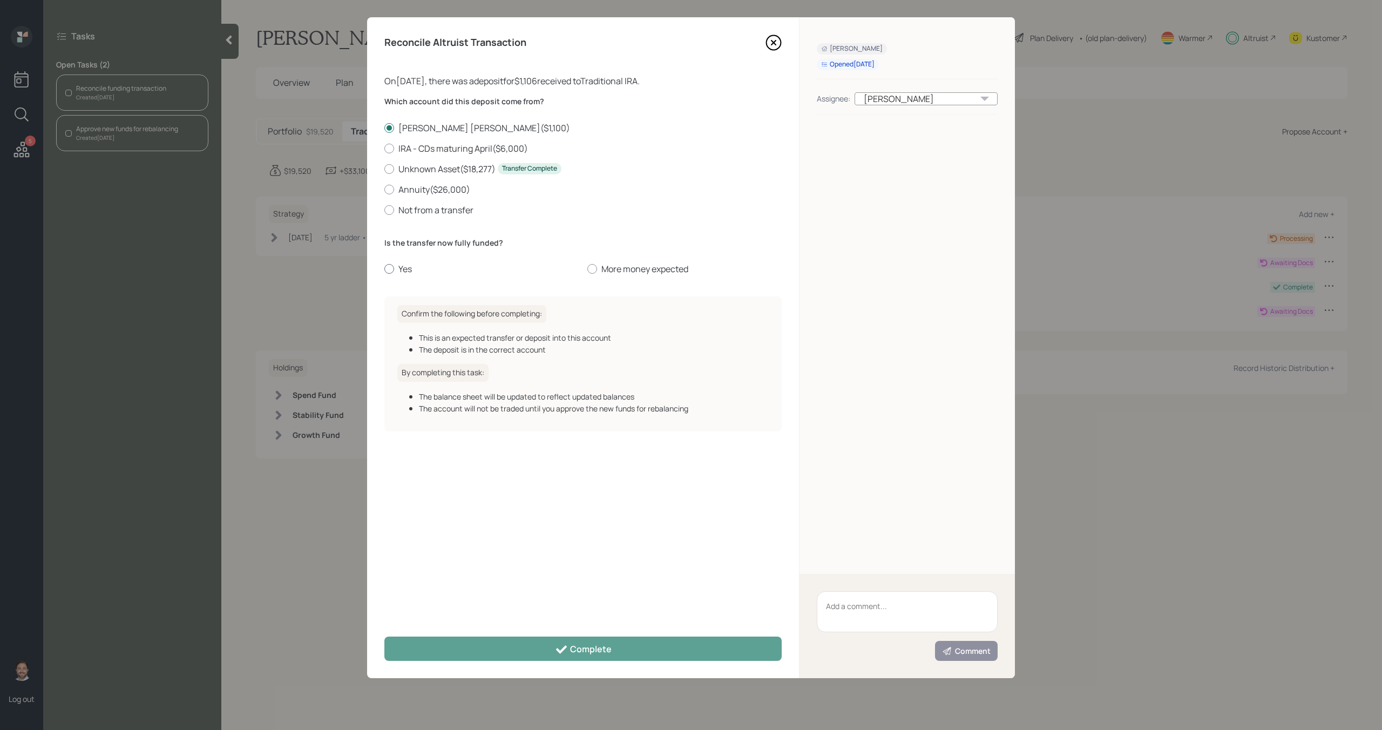
click at [397, 272] on label "Yes" at bounding box center [481, 269] width 194 height 12
click at [384, 269] on input "Yes" at bounding box center [384, 269] width 1 height 1
radio input "true"
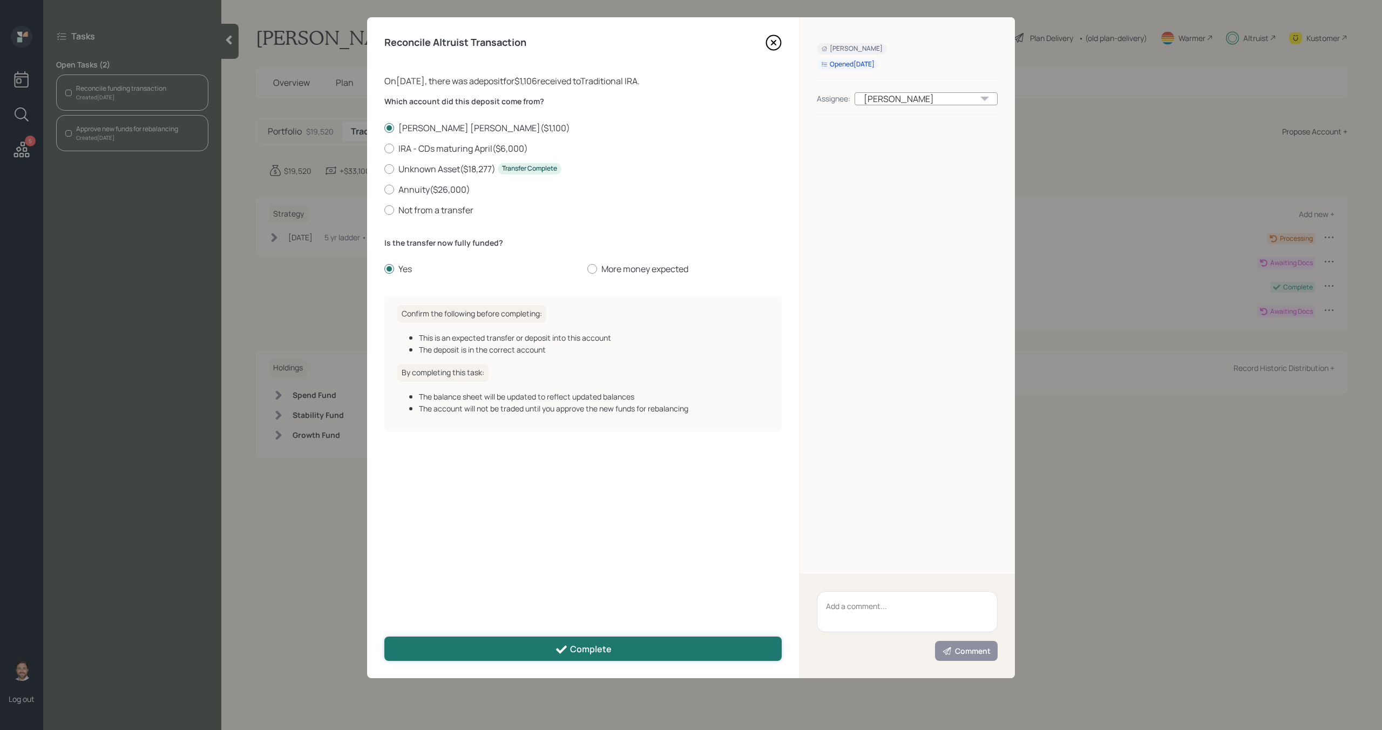
click at [589, 644] on div "Complete" at bounding box center [583, 649] width 57 height 13
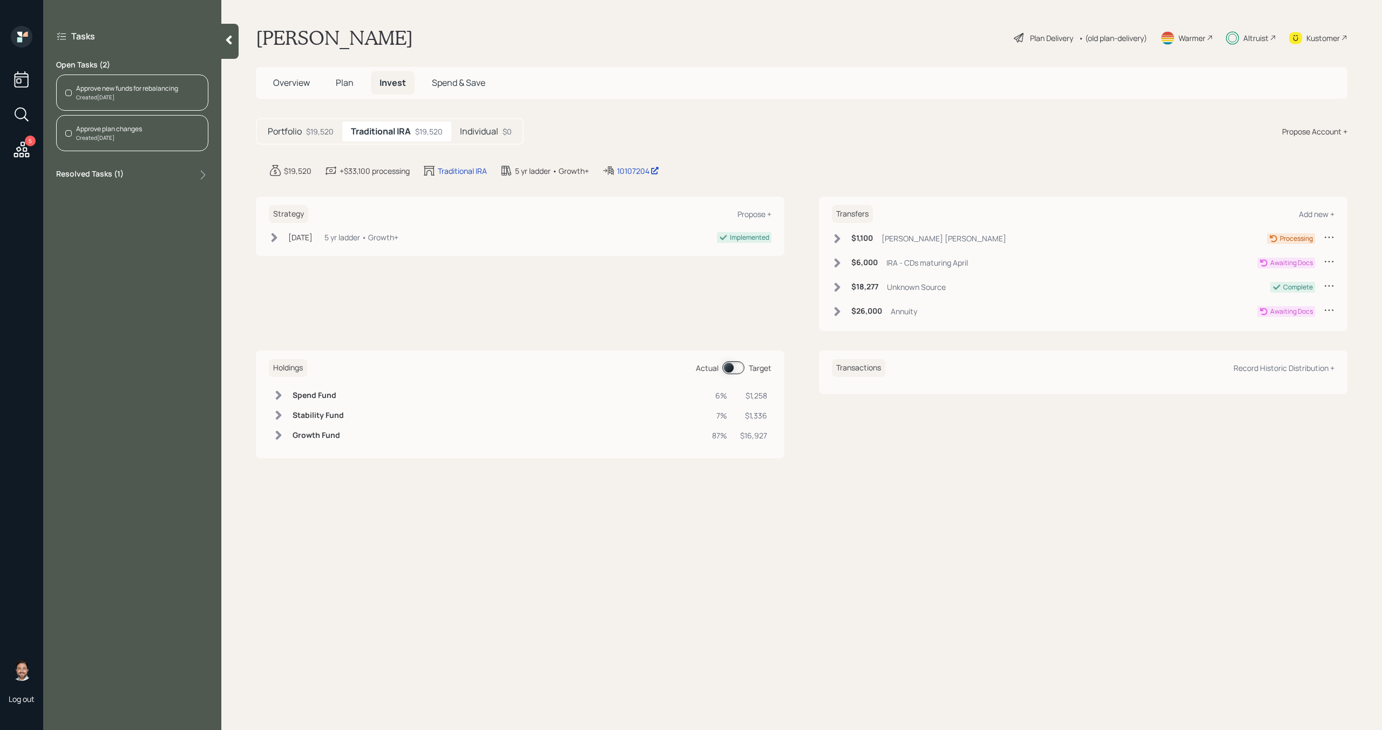
click at [93, 103] on div "Approve new funds for rebalancing Created [DATE]" at bounding box center [132, 93] width 152 height 36
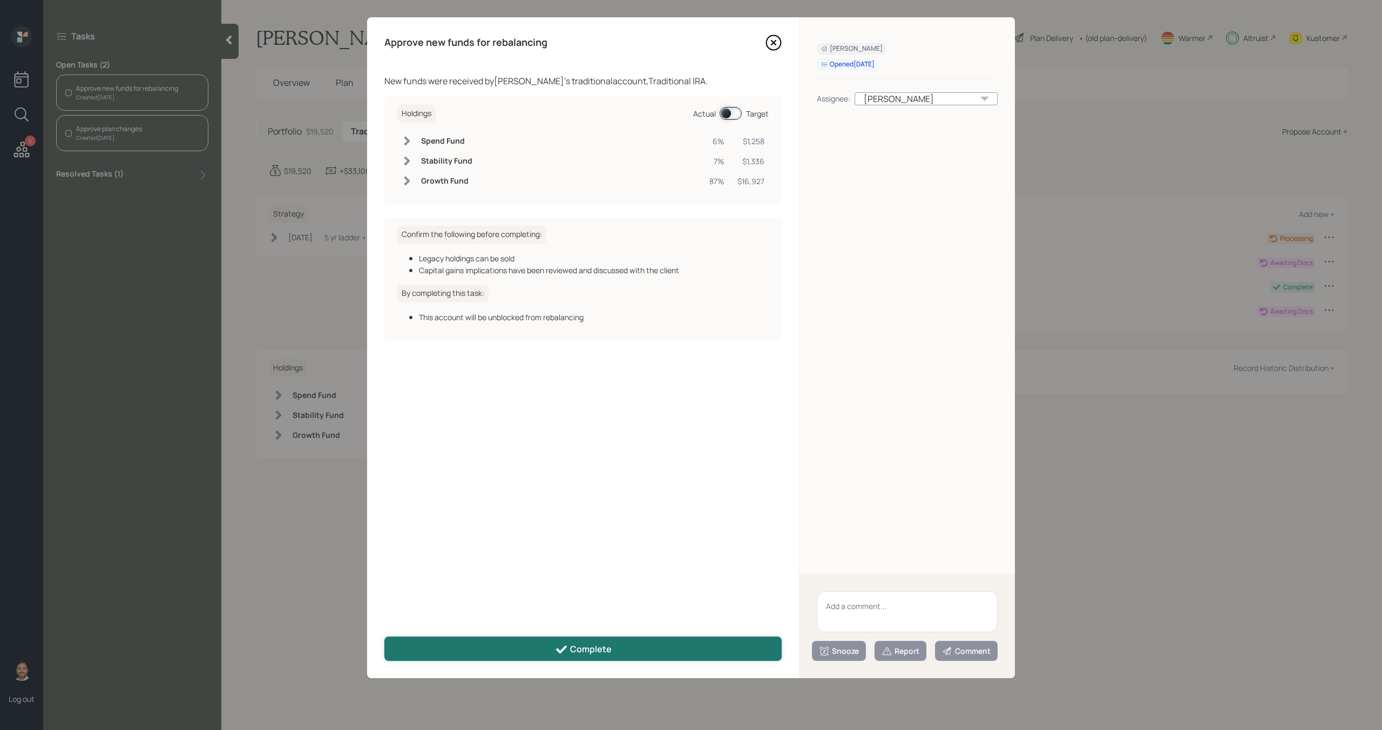
click at [587, 655] on div "Complete" at bounding box center [583, 649] width 57 height 13
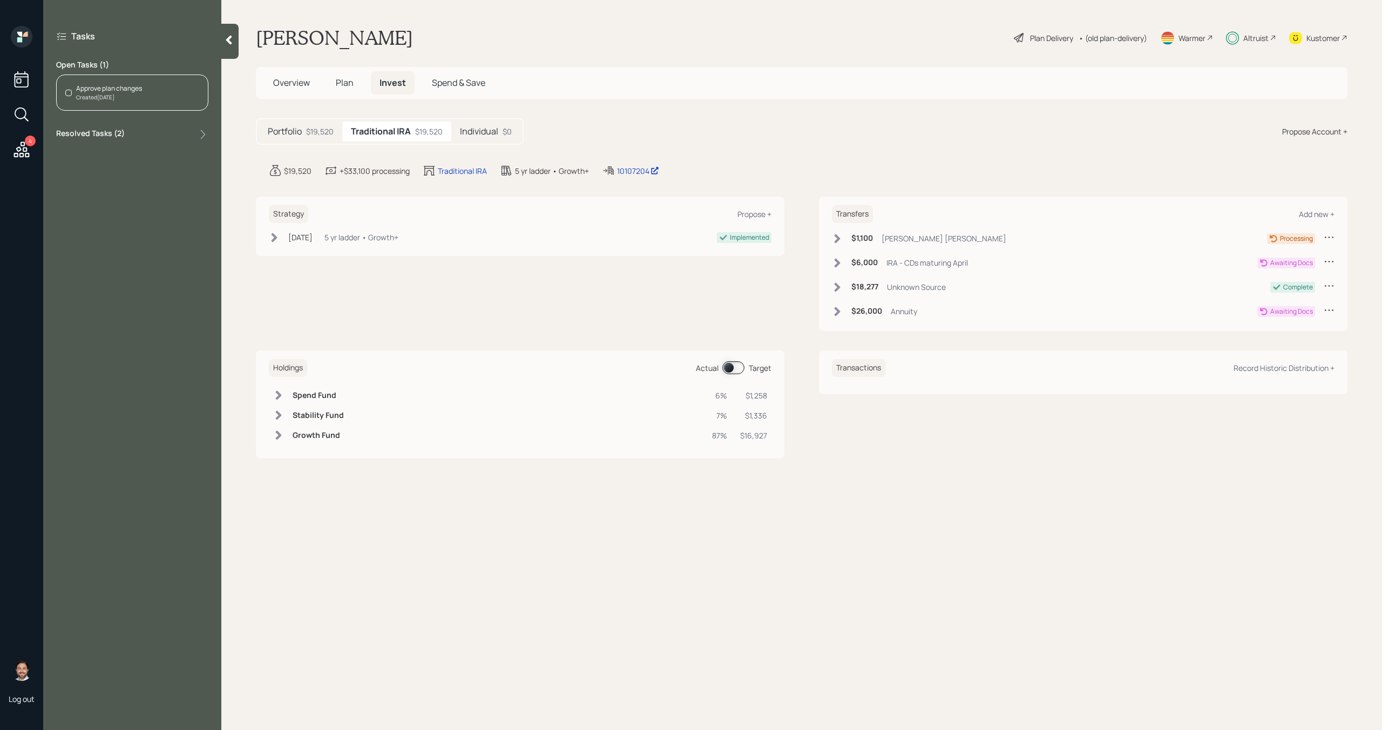
click at [178, 96] on div "Approve plan changes Created [DATE]" at bounding box center [132, 93] width 152 height 36
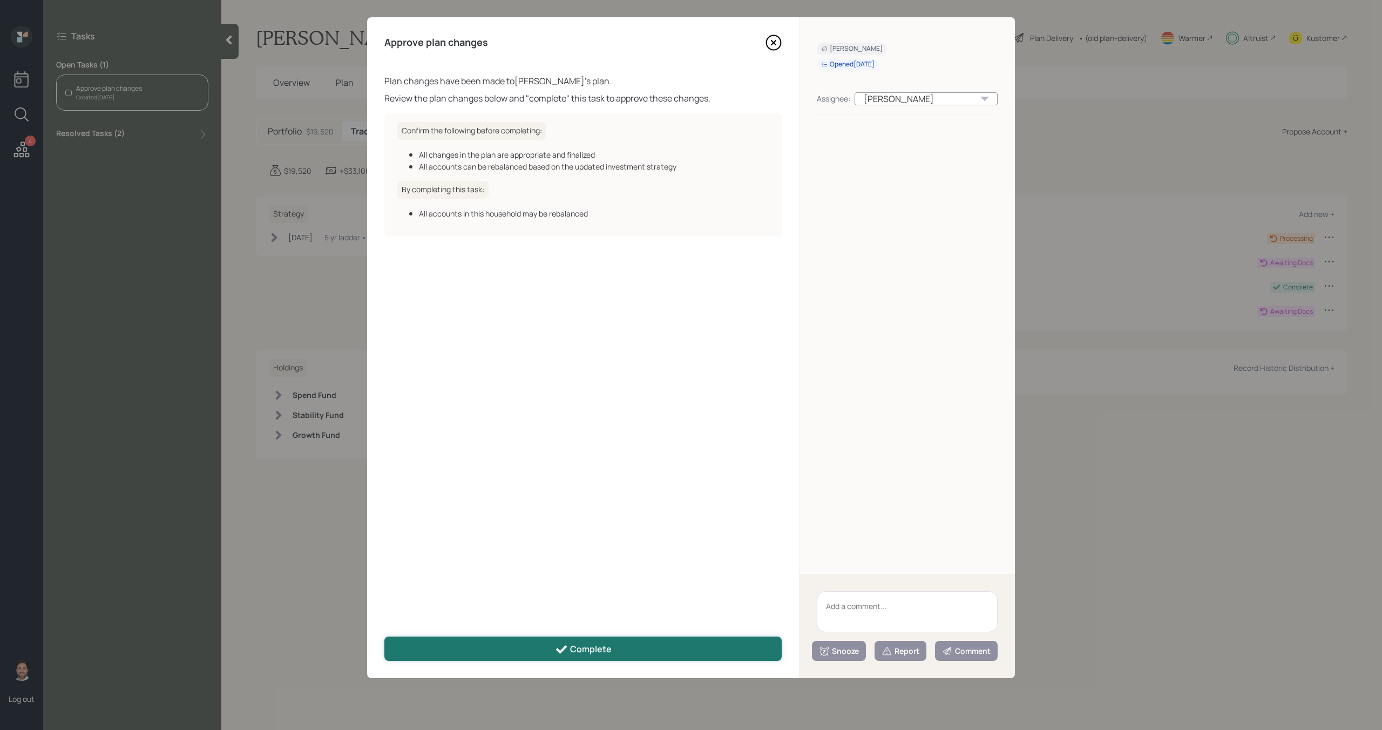
click at [584, 644] on div "Complete" at bounding box center [583, 649] width 57 height 13
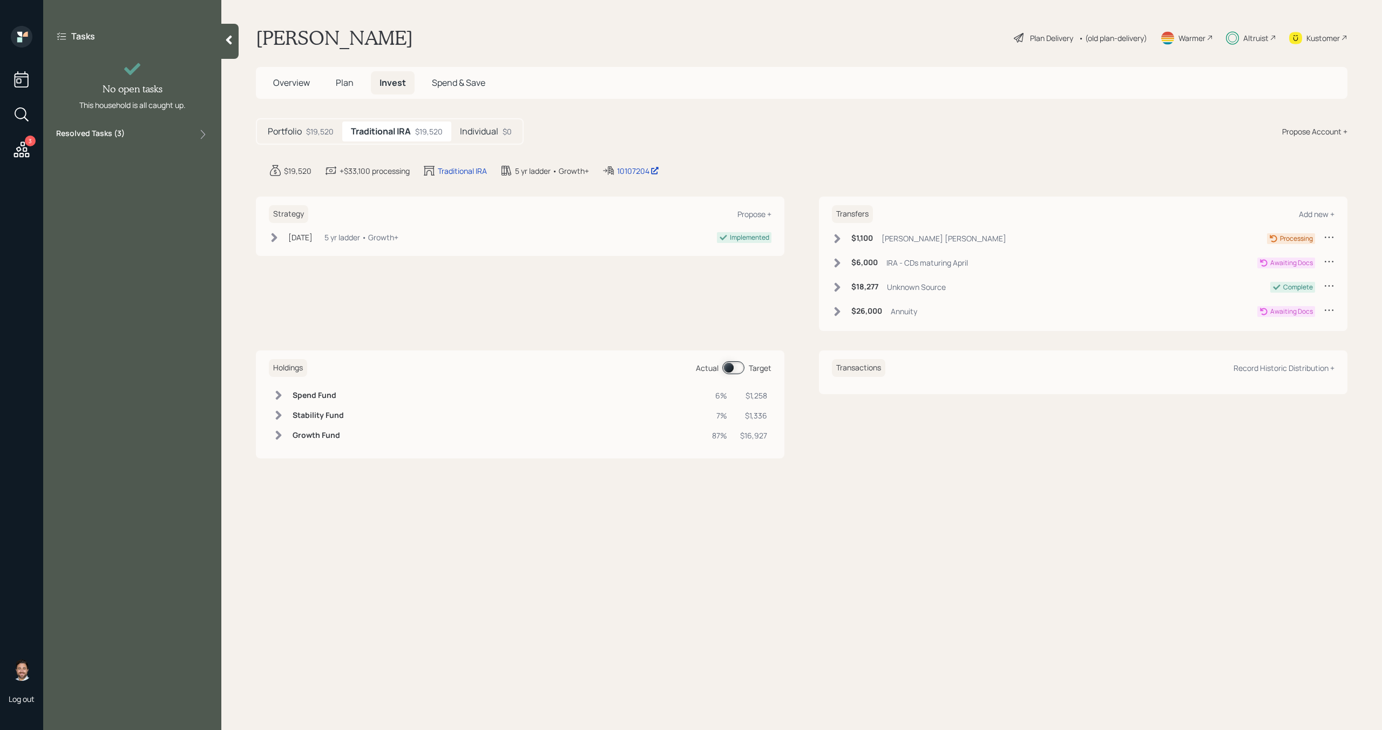
click at [28, 153] on icon at bounding box center [22, 149] width 16 height 16
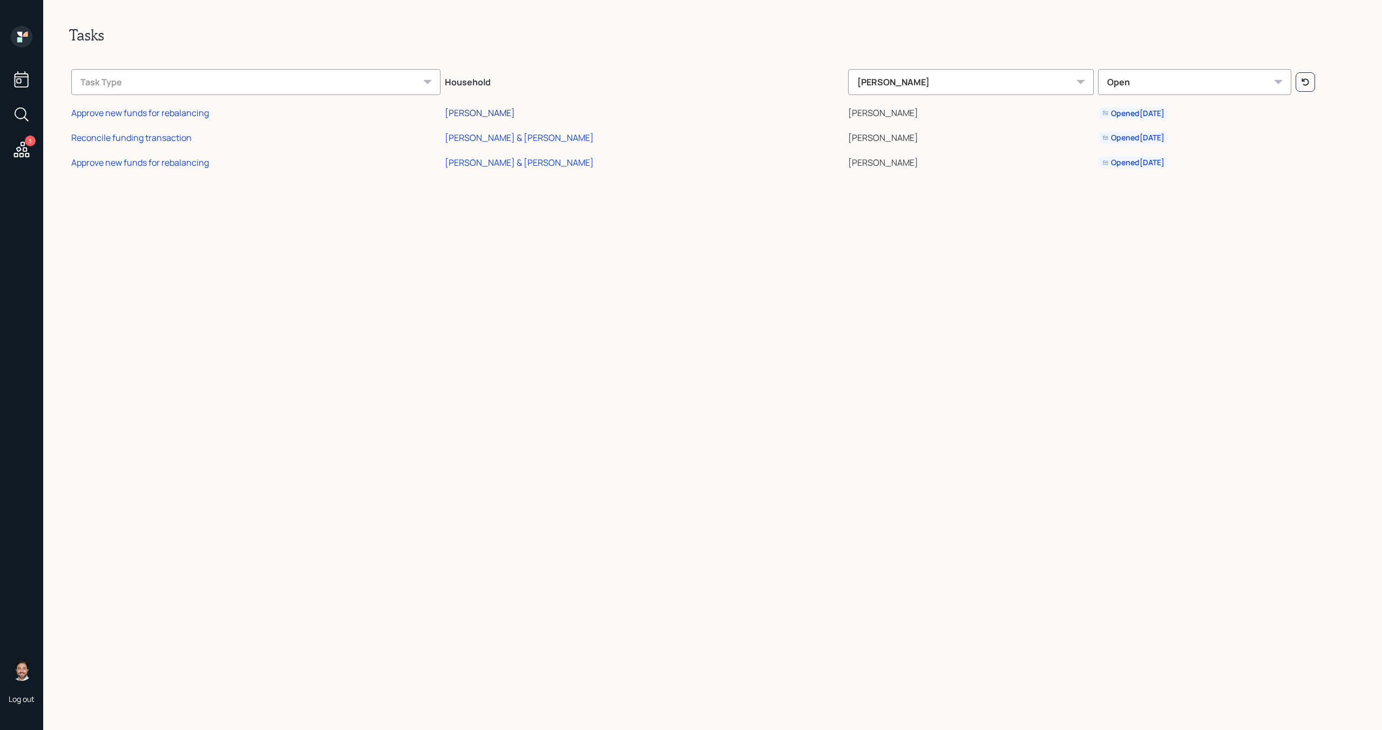
click at [515, 113] on div "[PERSON_NAME]" at bounding box center [480, 113] width 70 height 12
